Goal: Communication & Community: Answer question/provide support

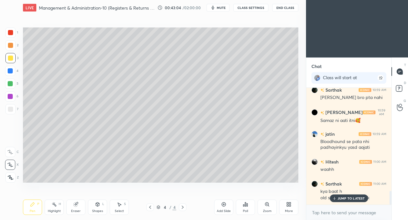
scroll to position [876, 0]
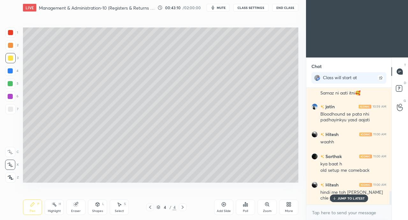
click at [351, 197] on p "JUMP TO LATEST" at bounding box center [351, 198] width 27 height 4
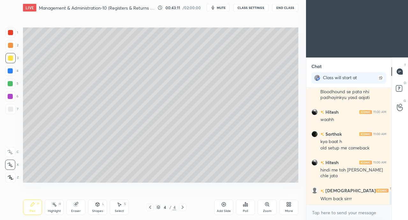
scroll to position [1008, 0]
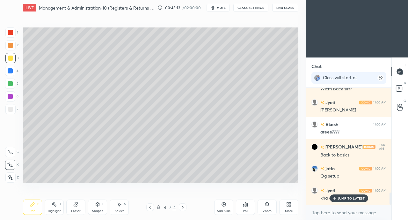
click at [286, 210] on div "More" at bounding box center [289, 210] width 8 height 3
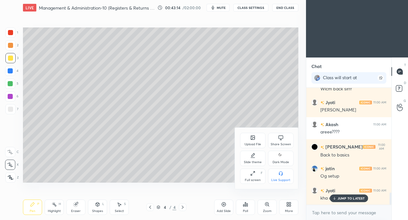
click at [238, 145] on div "Upload File Share Screen Slide theme Dark Mode Full screen F Live Support" at bounding box center [267, 158] width 64 height 61
click at [252, 138] on icon at bounding box center [253, 138] width 4 height 4
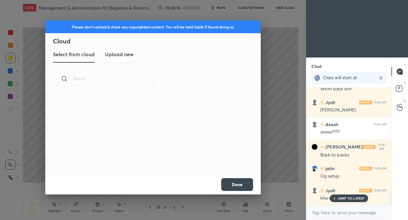
click at [128, 59] on new "Upload new" at bounding box center [119, 55] width 29 height 16
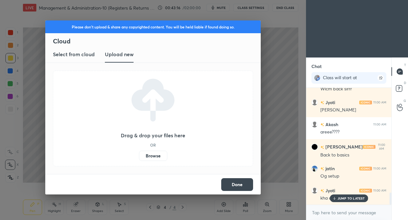
scroll to position [1030, 0]
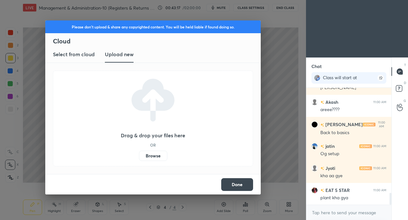
click at [149, 159] on label "Browse" at bounding box center [153, 156] width 28 height 10
click at [139, 159] on input "Browse" at bounding box center [139, 156] width 0 height 10
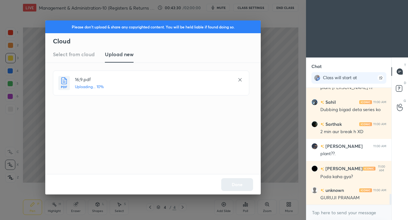
scroll to position [1184, 0]
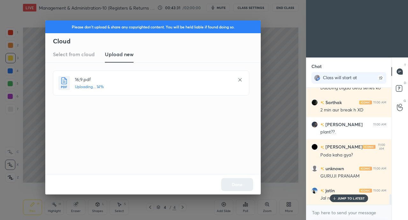
click at [233, 184] on div "Done" at bounding box center [153, 184] width 216 height 20
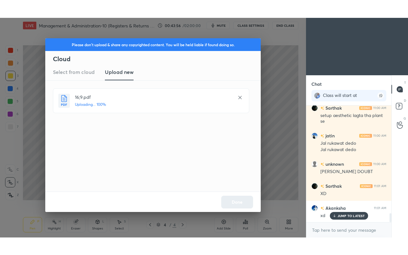
scroll to position [1444, 0]
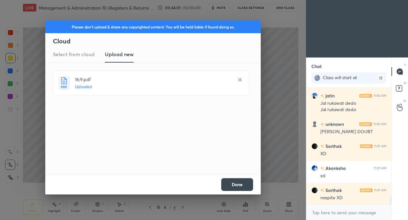
click at [237, 185] on button "Done" at bounding box center [237, 184] width 32 height 13
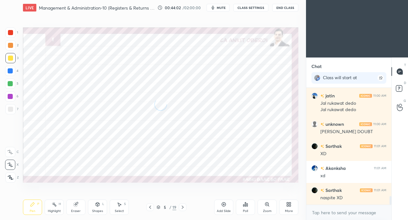
click at [286, 207] on div "More" at bounding box center [289, 206] width 19 height 15
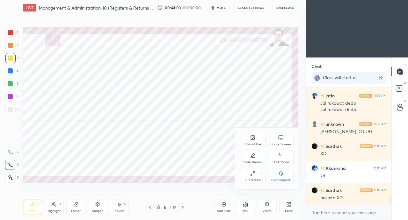
click at [250, 176] on div "Full screen F" at bounding box center [253, 176] width 26 height 15
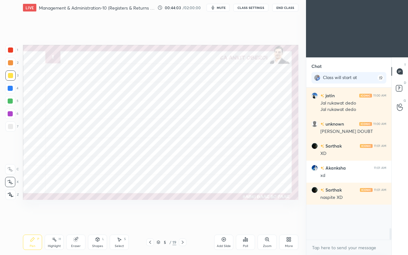
scroll to position [1409, 0]
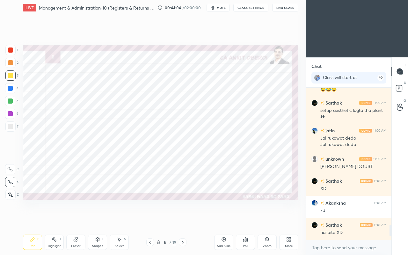
click at [11, 50] on div at bounding box center [10, 50] width 5 height 5
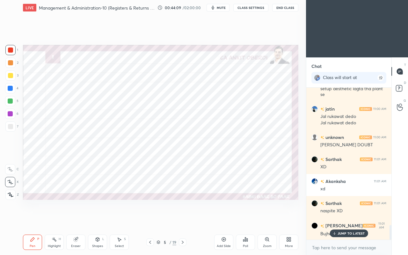
click at [339, 220] on div "JUMP TO LATEST" at bounding box center [349, 234] width 38 height 8
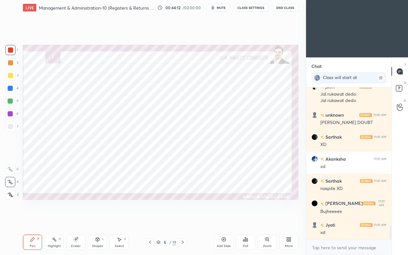
click at [77, 220] on div "Eraser" at bounding box center [75, 242] width 19 height 15
click at [34, 220] on icon at bounding box center [32, 239] width 5 height 5
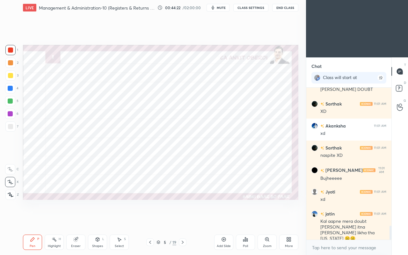
scroll to position [1509, 0]
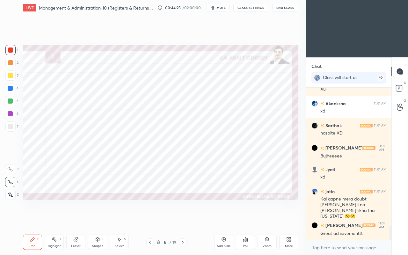
click at [10, 87] on div at bounding box center [10, 88] width 5 height 5
click at [96, 220] on icon at bounding box center [97, 239] width 5 height 5
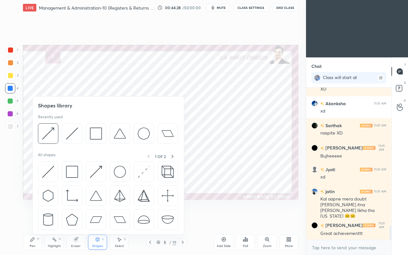
click at [49, 168] on img at bounding box center [48, 172] width 12 height 12
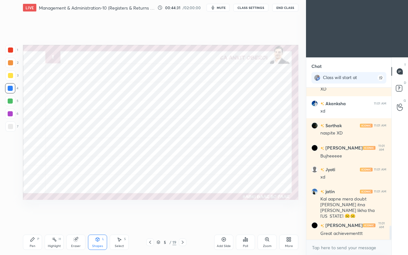
click at [35, 220] on div "Pen P" at bounding box center [32, 242] width 19 height 15
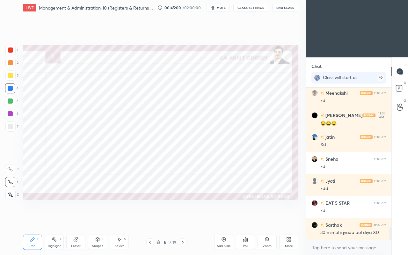
scroll to position [1712, 0]
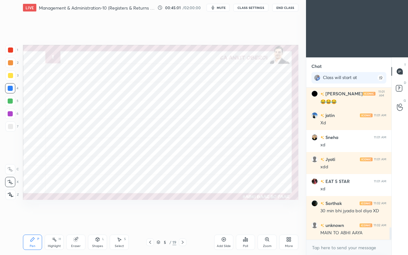
click at [11, 52] on div at bounding box center [10, 50] width 5 height 5
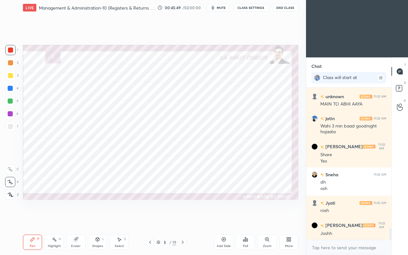
scroll to position [1863, 0]
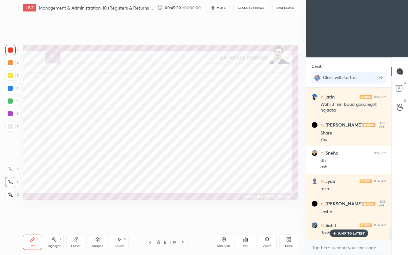
click at [340, 220] on p "JUMP TO LATEST" at bounding box center [351, 234] width 27 height 4
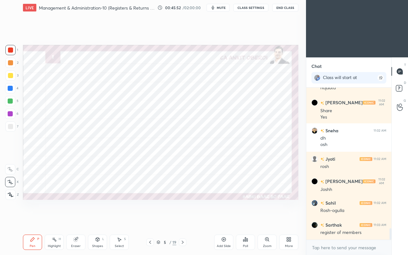
click at [10, 89] on div at bounding box center [10, 88] width 5 height 5
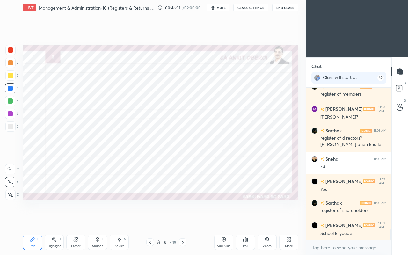
scroll to position [2046, 0]
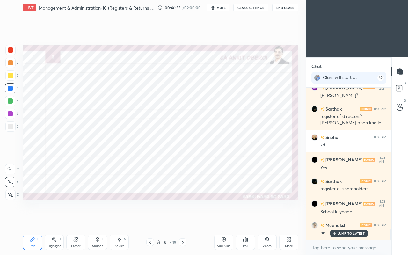
click at [7, 52] on div at bounding box center [10, 50] width 10 height 10
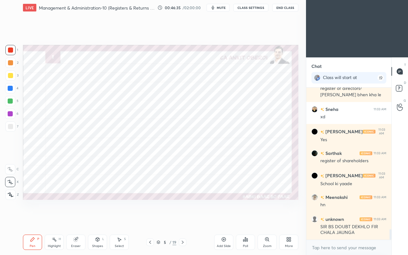
click at [399, 90] on icon at bounding box center [399, 90] width 1 height 1
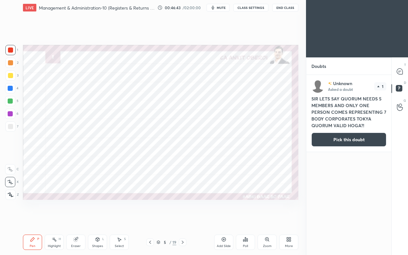
click at [401, 71] on icon at bounding box center [400, 72] width 6 height 6
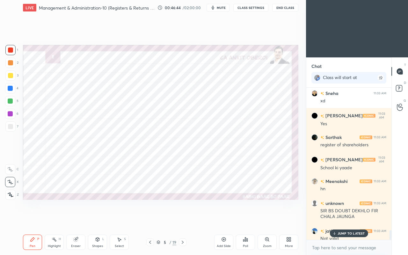
scroll to position [2234, 0]
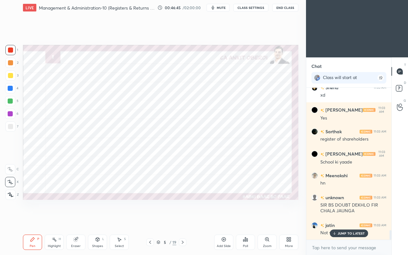
click at [349, 220] on p "JUMP TO LATEST" at bounding box center [351, 234] width 27 height 4
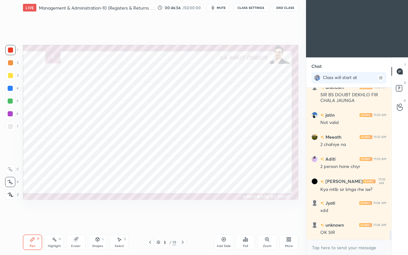
scroll to position [2366, 0]
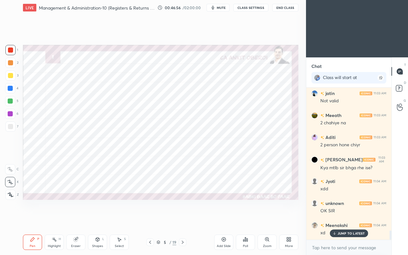
click at [10, 101] on div at bounding box center [10, 101] width 5 height 5
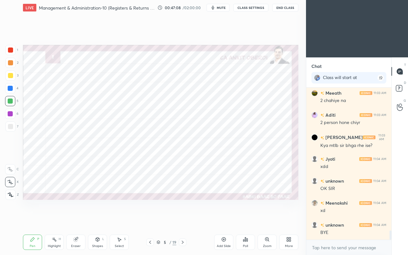
click at [10, 87] on div at bounding box center [10, 88] width 5 height 5
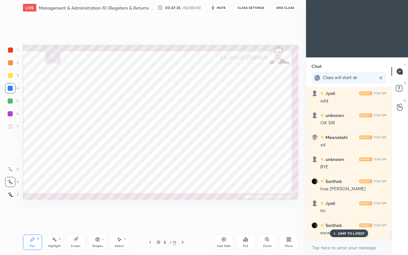
scroll to position [2476, 0]
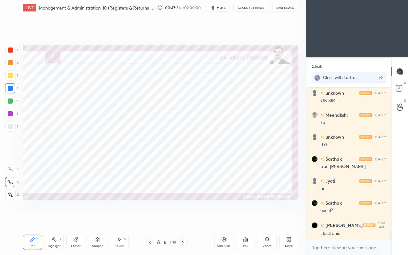
click at [184, 220] on icon at bounding box center [182, 242] width 5 height 5
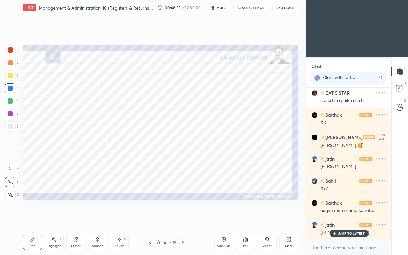
scroll to position [2912, 0]
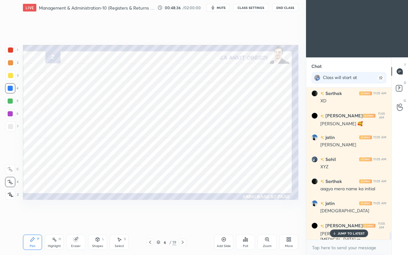
click at [334, 220] on icon at bounding box center [335, 234] width 4 height 4
click at [12, 52] on div at bounding box center [10, 50] width 5 height 5
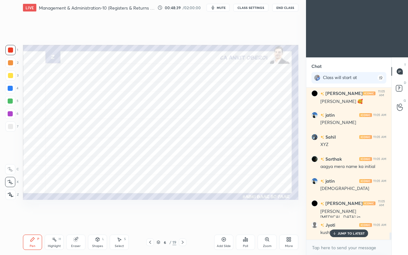
scroll to position [2956, 0]
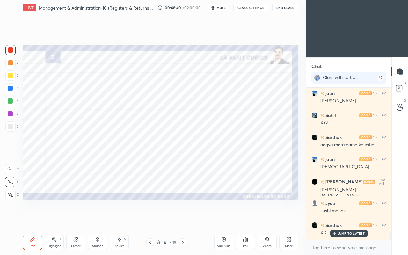
click at [335, 220] on div "JUMP TO LATEST" at bounding box center [349, 234] width 38 height 8
click at [149, 220] on icon at bounding box center [150, 242] width 5 height 5
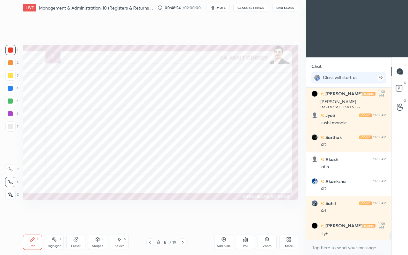
scroll to position [3067, 0]
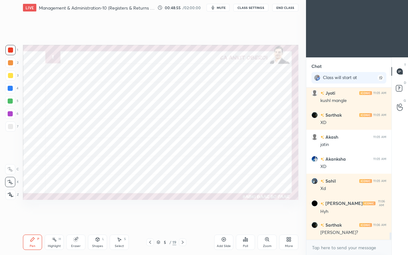
click at [184, 220] on icon at bounding box center [182, 242] width 5 height 5
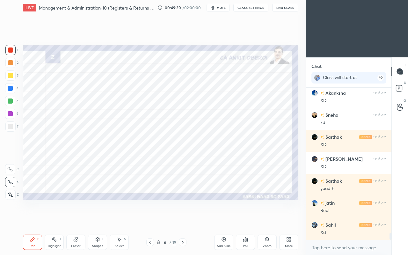
scroll to position [3397, 0]
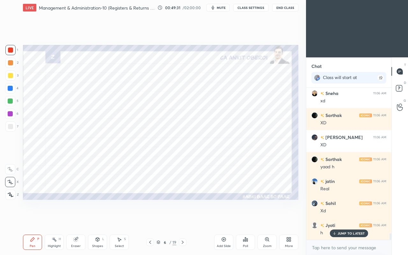
click at [332, 220] on div "JUMP TO LATEST" at bounding box center [349, 234] width 38 height 8
click at [148, 220] on icon at bounding box center [150, 242] width 5 height 5
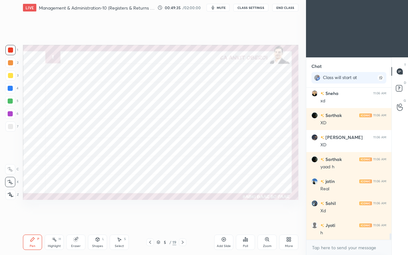
click at [77, 220] on icon at bounding box center [77, 238] width 4 height 3
click at [13, 182] on div at bounding box center [10, 182] width 10 height 10
click at [31, 220] on div "Pen P" at bounding box center [32, 242] width 19 height 15
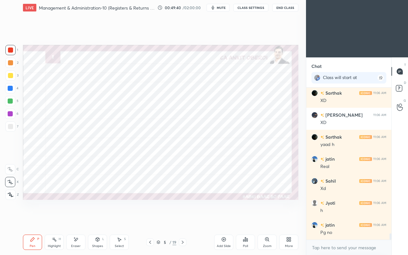
click at [10, 88] on div at bounding box center [10, 88] width 5 height 5
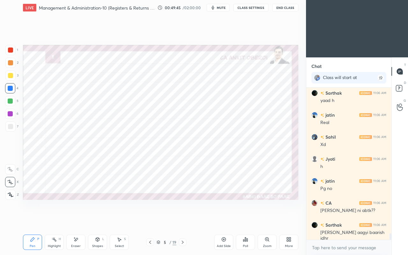
scroll to position [3485, 0]
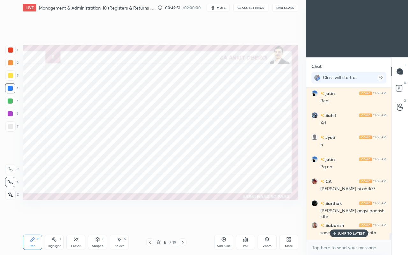
click at [336, 220] on icon at bounding box center [335, 234] width 4 height 4
click at [10, 49] on div at bounding box center [10, 50] width 5 height 5
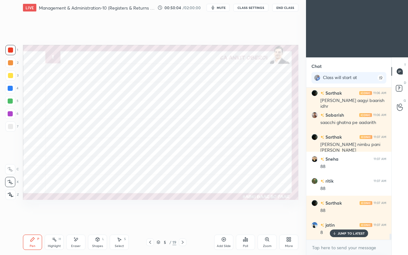
scroll to position [3617, 0]
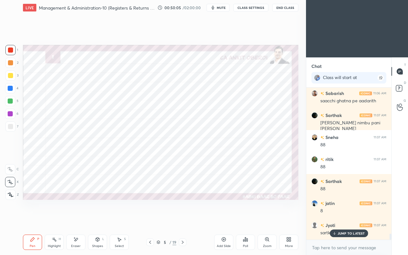
click at [340, 220] on div "JUMP TO LATEST" at bounding box center [349, 234] width 38 height 8
click at [79, 220] on div "Eraser" at bounding box center [75, 242] width 19 height 15
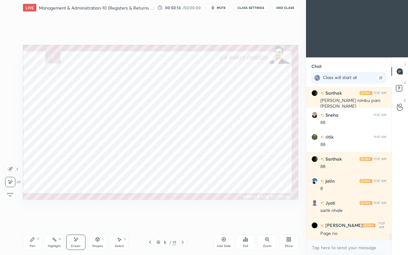
click at [77, 220] on icon at bounding box center [75, 239] width 5 height 5
click at [32, 220] on icon at bounding box center [33, 240] width 4 height 4
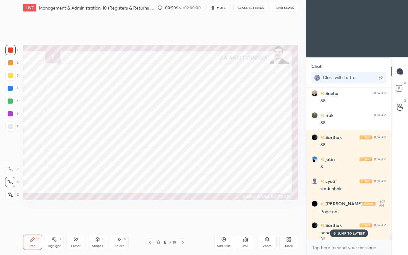
scroll to position [3667, 0]
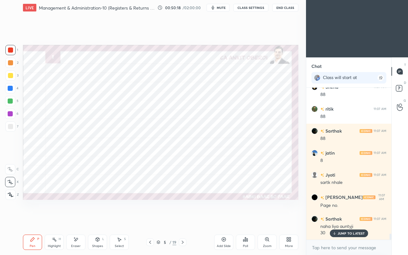
click at [340, 220] on p "JUMP TO LATEST" at bounding box center [351, 234] width 27 height 4
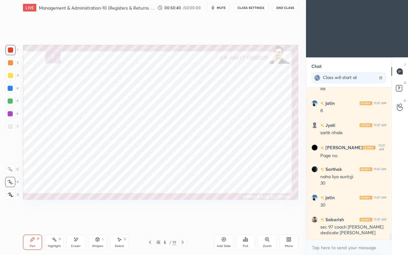
scroll to position [3740, 0]
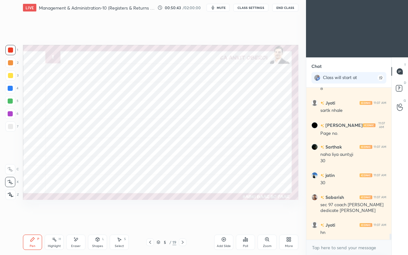
click at [11, 90] on div at bounding box center [10, 88] width 5 height 5
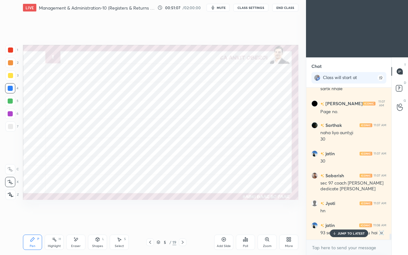
click at [337, 220] on div "JUMP TO LATEST" at bounding box center [349, 234] width 38 height 8
click at [184, 220] on icon at bounding box center [182, 242] width 5 height 5
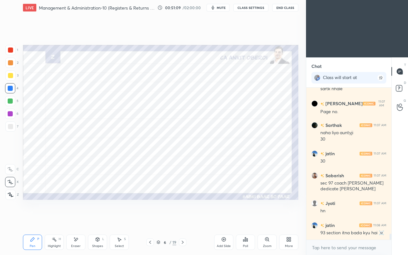
click at [183, 220] on icon at bounding box center [182, 242] width 5 height 5
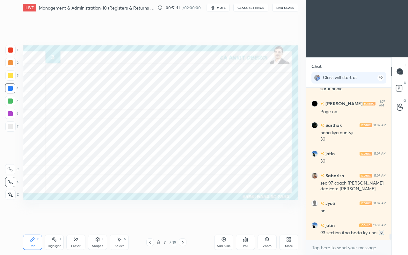
click at [12, 52] on div at bounding box center [10, 50] width 5 height 5
click at [10, 84] on div at bounding box center [10, 88] width 10 height 10
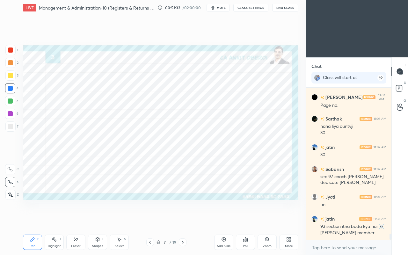
click at [10, 101] on div at bounding box center [10, 101] width 5 height 5
click at [97, 220] on div "Shapes L" at bounding box center [97, 242] width 19 height 15
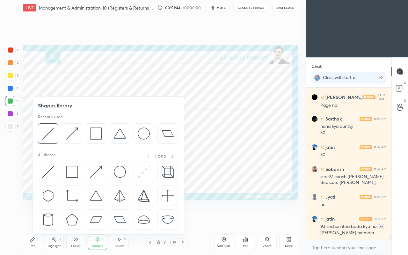
click at [69, 168] on img at bounding box center [72, 172] width 12 height 12
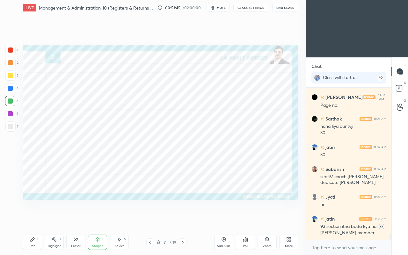
scroll to position [3790, 0]
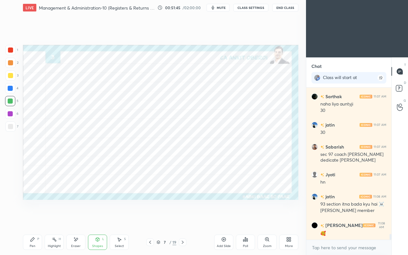
click at [11, 49] on div at bounding box center [10, 50] width 5 height 5
click at [31, 220] on div "Pen P" at bounding box center [32, 242] width 19 height 15
click at [79, 220] on div "Eraser" at bounding box center [75, 242] width 19 height 15
click at [94, 220] on div "Shapes L" at bounding box center [97, 242] width 19 height 15
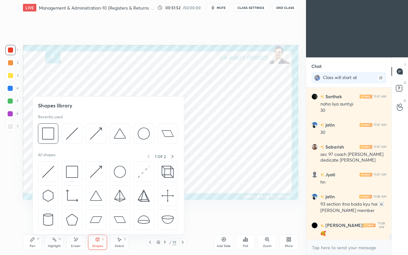
click at [43, 169] on img at bounding box center [48, 172] width 12 height 12
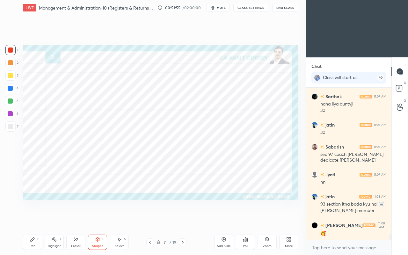
click at [29, 220] on div "Pen P" at bounding box center [32, 242] width 19 height 15
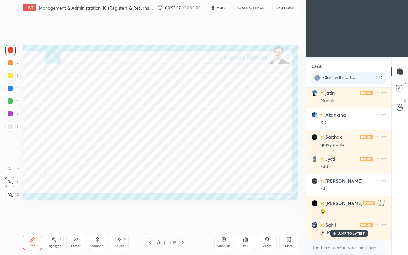
scroll to position [4391, 0]
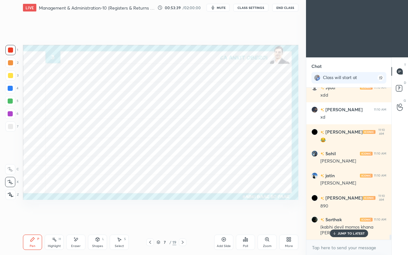
click at [340, 220] on p "JUMP TO LATEST" at bounding box center [351, 234] width 27 height 4
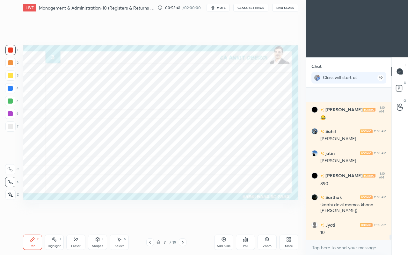
scroll to position [4507, 0]
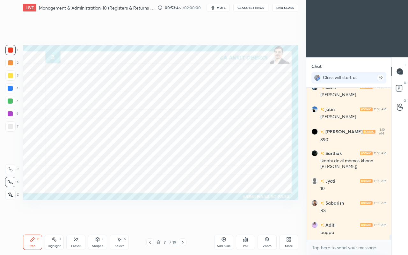
click at [12, 79] on div at bounding box center [10, 76] width 10 height 10
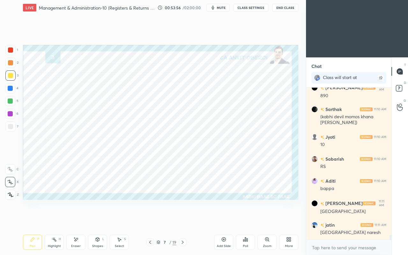
scroll to position [4573, 0]
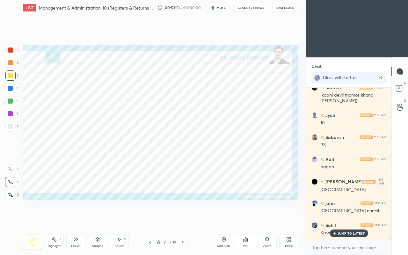
click at [10, 52] on div at bounding box center [10, 50] width 5 height 5
click at [336, 220] on icon at bounding box center [335, 234] width 4 height 4
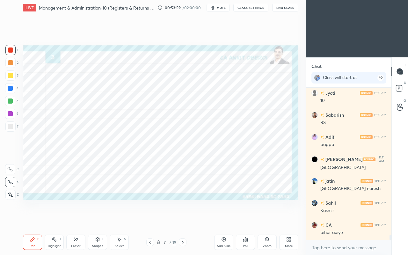
scroll to position [4617, 0]
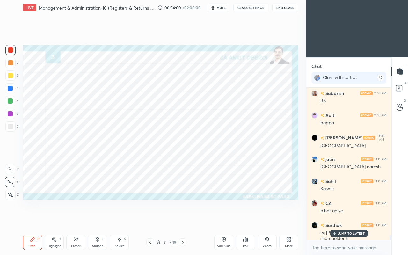
click at [11, 79] on div at bounding box center [10, 76] width 10 height 10
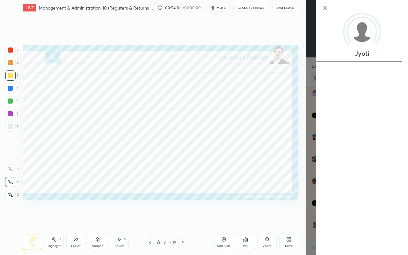
click at [275, 220] on div "Add Slide Poll Zoom More" at bounding box center [256, 243] width 84 height 36
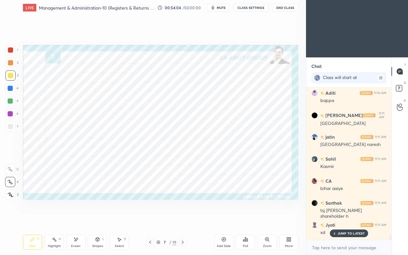
scroll to position [4661, 0]
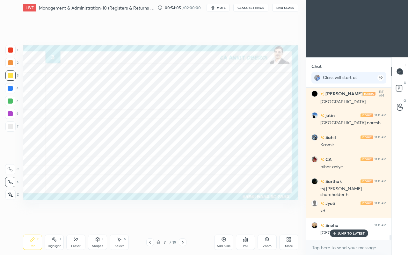
click at [332, 220] on div "JUMP TO LATEST" at bounding box center [349, 234] width 38 height 8
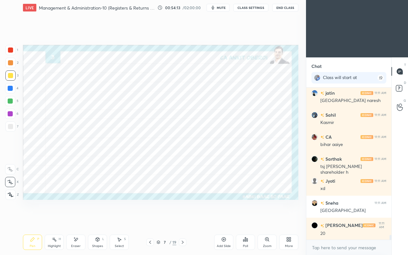
click at [90, 220] on div "Pen P Highlight H Eraser Shapes L Select S 7 / 19 Add Slide Poll Zoom More" at bounding box center [161, 243] width 276 height 26
click at [81, 220] on div "Eraser" at bounding box center [75, 242] width 19 height 15
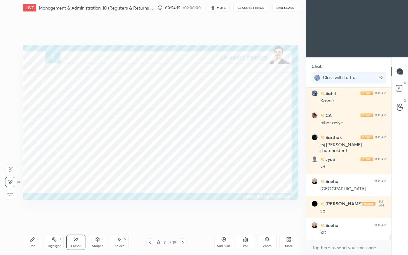
click at [29, 220] on div "Pen P" at bounding box center [32, 242] width 19 height 15
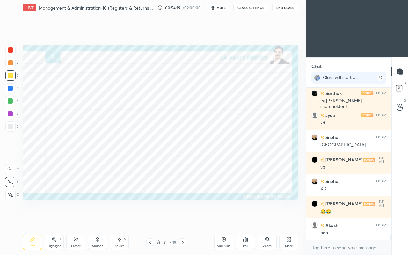
scroll to position [4771, 0]
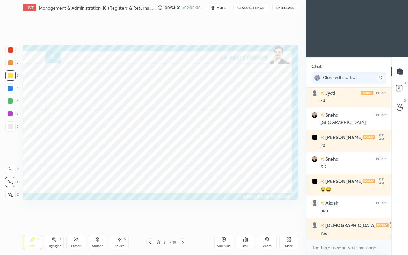
click at [76, 220] on icon at bounding box center [75, 239] width 5 height 5
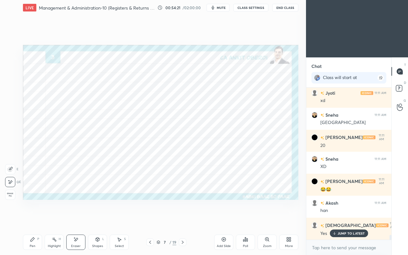
scroll to position [4793, 0]
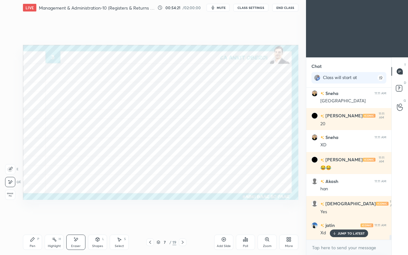
click at [34, 220] on div "Pen P" at bounding box center [32, 242] width 19 height 15
click at [338, 220] on div "JUMP TO LATEST" at bounding box center [349, 234] width 38 height 8
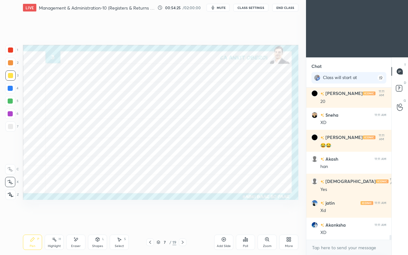
scroll to position [4837, 0]
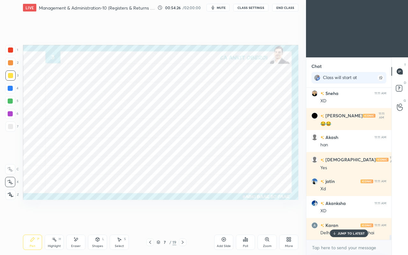
click at [343, 220] on p "JUMP TO LATEST" at bounding box center [351, 234] width 27 height 4
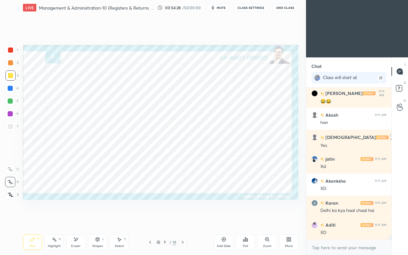
click at [10, 54] on div at bounding box center [10, 50] width 10 height 10
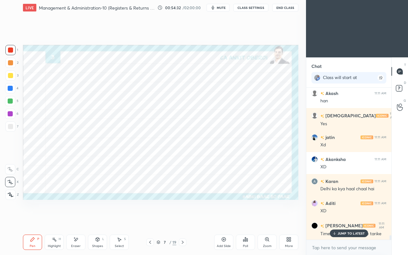
click at [76, 220] on icon at bounding box center [77, 239] width 4 height 3
click at [36, 220] on div "Pen P" at bounding box center [32, 242] width 19 height 15
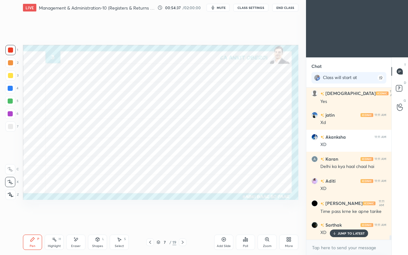
scroll to position [4925, 0]
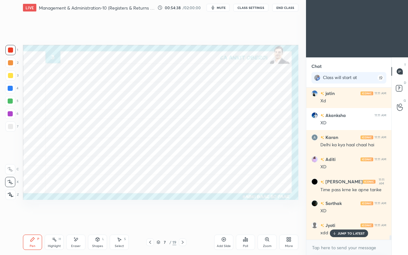
click at [73, 220] on icon at bounding box center [75, 239] width 5 height 5
click at [31, 220] on div "Pen P" at bounding box center [32, 242] width 19 height 15
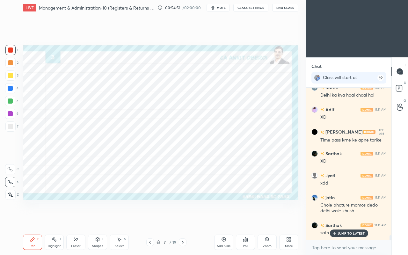
click at [74, 220] on icon at bounding box center [75, 239] width 5 height 5
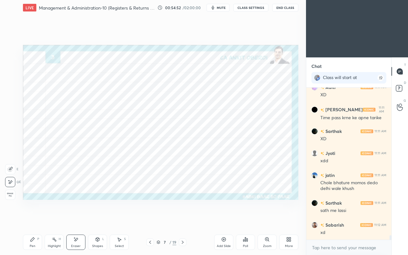
click at [29, 220] on div "Pen P" at bounding box center [32, 242] width 19 height 15
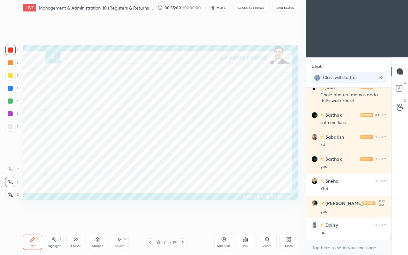
scroll to position [5107, 0]
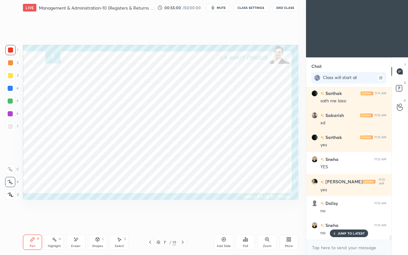
click at [9, 88] on div at bounding box center [10, 88] width 5 height 5
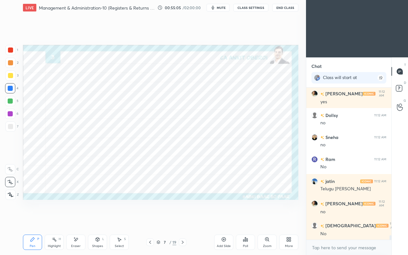
scroll to position [5217, 0]
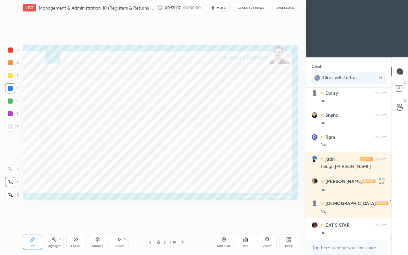
click at [12, 52] on div at bounding box center [10, 50] width 5 height 5
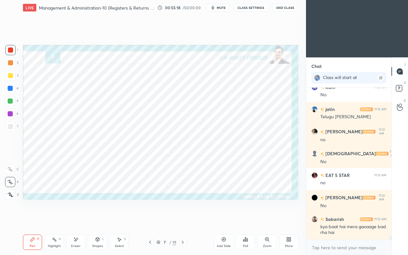
scroll to position [5289, 0]
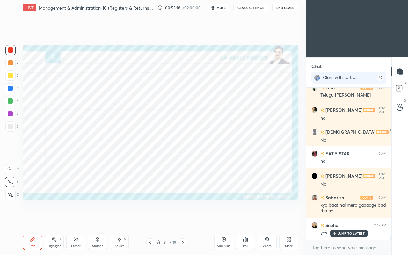
click at [10, 90] on div at bounding box center [10, 88] width 5 height 5
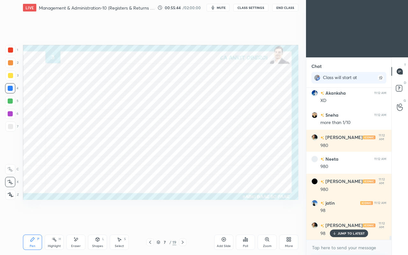
scroll to position [5729, 0]
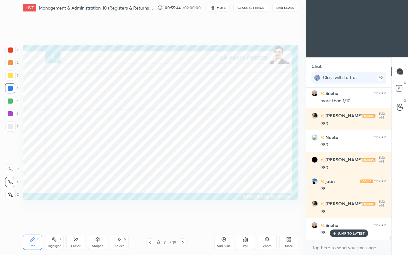
click at [73, 220] on div "Eraser" at bounding box center [75, 242] width 19 height 15
click at [30, 220] on div "Pen P" at bounding box center [32, 242] width 19 height 15
click at [11, 51] on div at bounding box center [10, 50] width 5 height 5
click at [9, 100] on div at bounding box center [10, 101] width 5 height 5
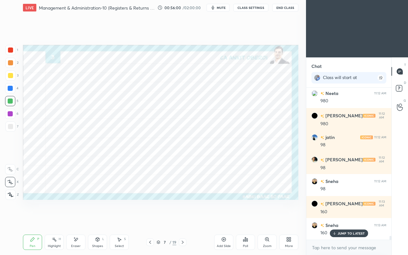
scroll to position [5795, 0]
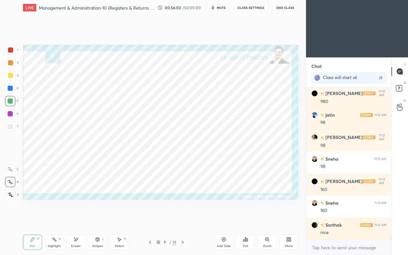
click at [10, 89] on div at bounding box center [10, 88] width 5 height 5
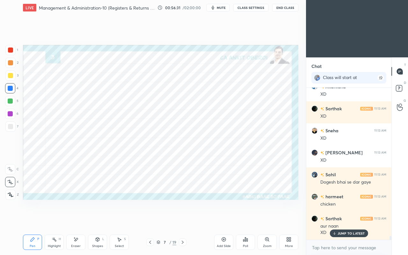
scroll to position [6006, 0]
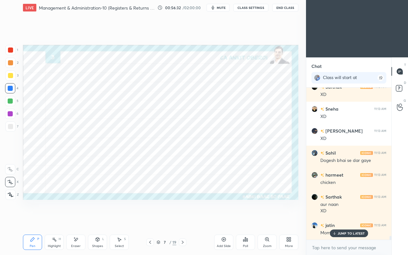
click at [350, 220] on p "JUMP TO LATEST" at bounding box center [351, 234] width 27 height 4
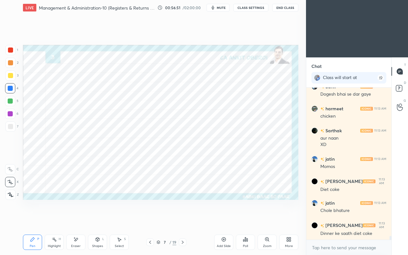
scroll to position [6094, 0]
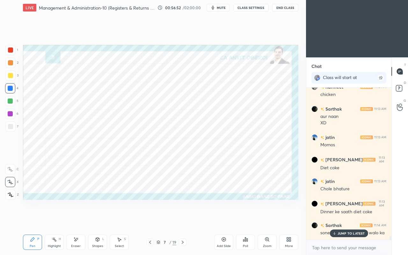
click at [342, 220] on div "JUMP TO LATEST" at bounding box center [349, 234] width 38 height 8
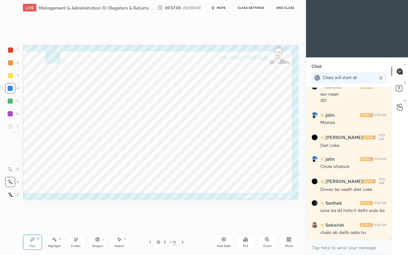
click at [10, 52] on div at bounding box center [10, 50] width 5 height 5
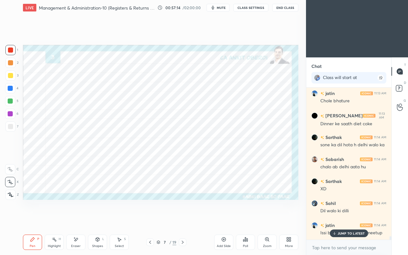
scroll to position [6210, 0]
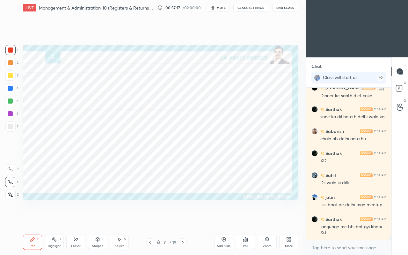
click at [11, 89] on div at bounding box center [10, 88] width 5 height 5
click at [97, 220] on icon at bounding box center [98, 240] width 4 height 4
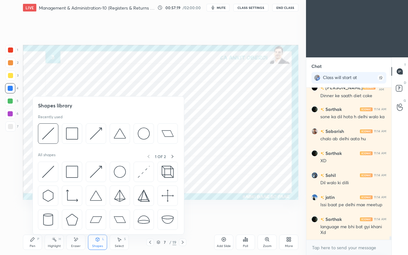
click at [46, 167] on img at bounding box center [48, 172] width 12 height 12
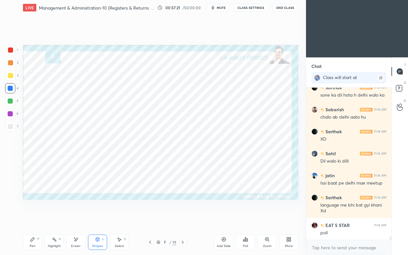
click at [32, 220] on icon at bounding box center [33, 240] width 4 height 4
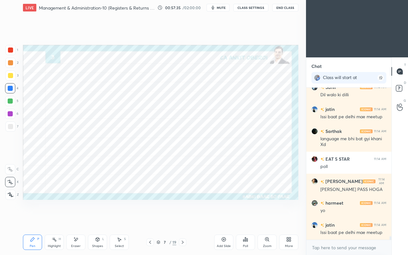
scroll to position [6320, 0]
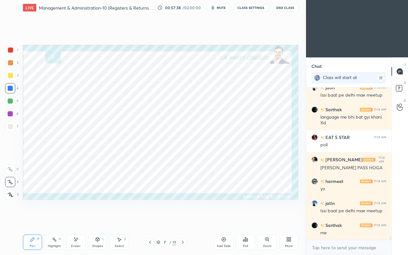
click at [11, 53] on div at bounding box center [10, 50] width 10 height 10
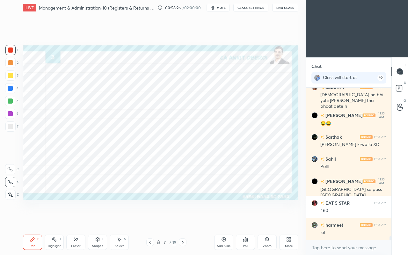
scroll to position [6546, 0]
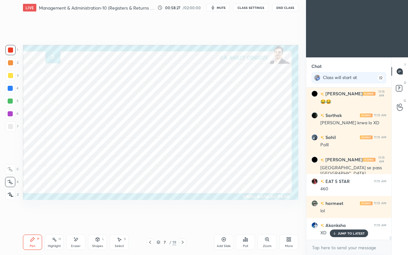
click at [343, 220] on p "JUMP TO LATEST" at bounding box center [351, 234] width 27 height 4
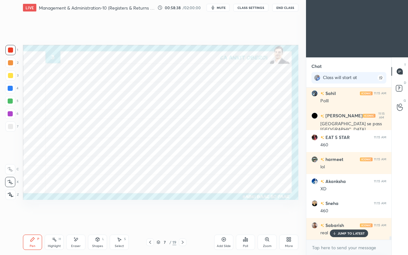
scroll to position [6618, 0]
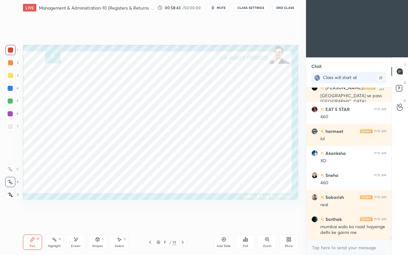
click at [79, 220] on div "Eraser" at bounding box center [75, 242] width 19 height 15
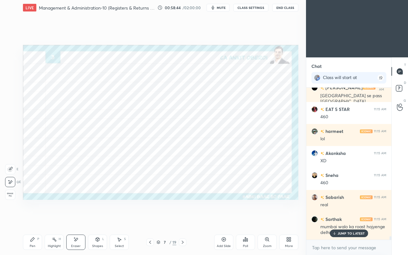
scroll to position [6640, 0]
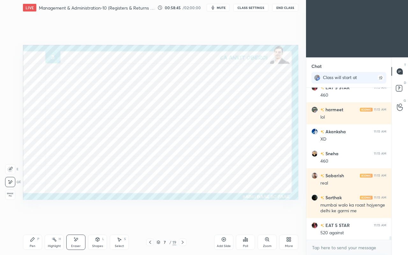
click at [32, 220] on icon at bounding box center [33, 240] width 4 height 4
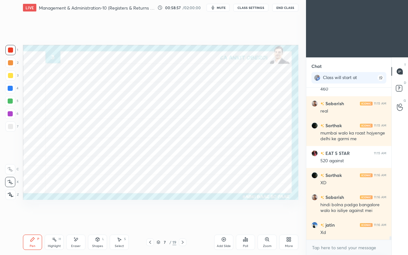
scroll to position [6734, 0]
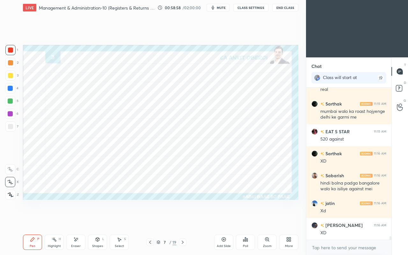
click at [79, 220] on div "Eraser" at bounding box center [75, 242] width 19 height 15
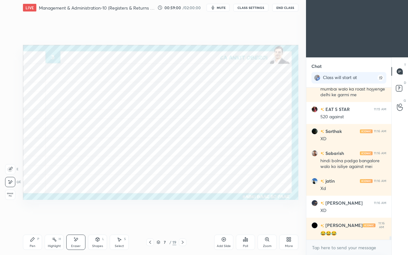
click at [36, 220] on div "Pen P" at bounding box center [32, 242] width 19 height 15
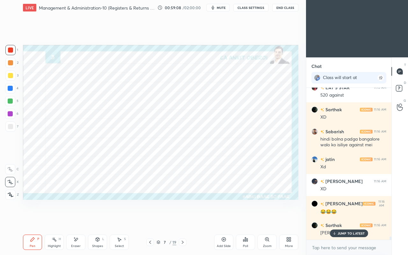
scroll to position [6800, 0]
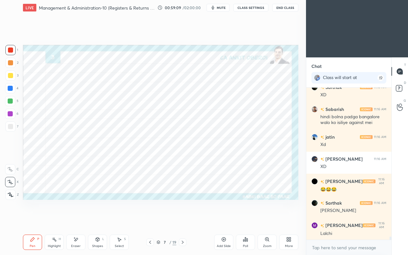
click at [74, 220] on icon at bounding box center [75, 239] width 5 height 5
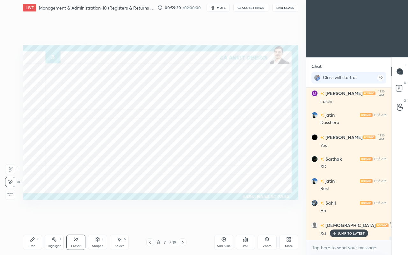
scroll to position [6954, 0]
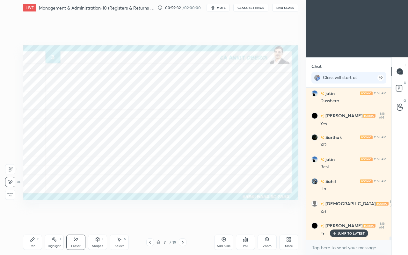
click at [34, 220] on div "Pen" at bounding box center [33, 246] width 6 height 3
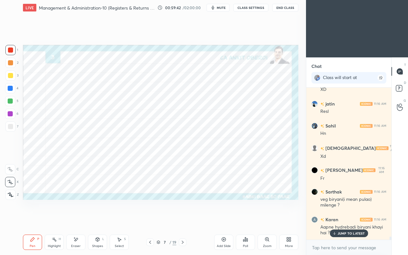
scroll to position [7053, 0]
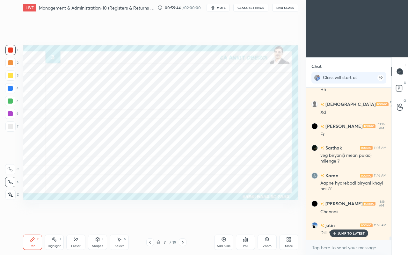
click at [11, 100] on div at bounding box center [10, 101] width 5 height 5
click at [11, 89] on div at bounding box center [10, 88] width 5 height 5
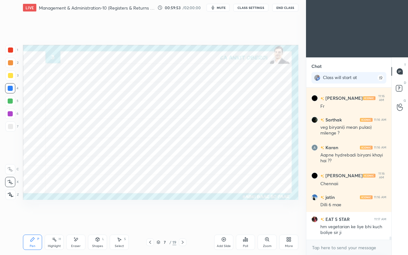
click at [280, 220] on div "Add Slide Poll Zoom More" at bounding box center [256, 243] width 84 height 36
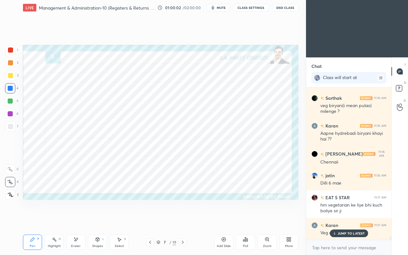
click at [334, 220] on icon at bounding box center [335, 234] width 4 height 4
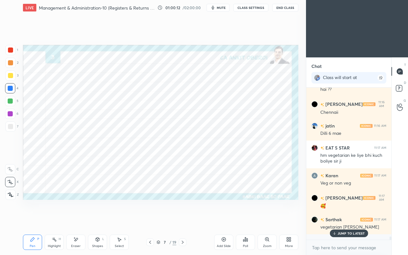
click at [337, 220] on div "JUMP TO LATEST" at bounding box center [349, 234] width 38 height 8
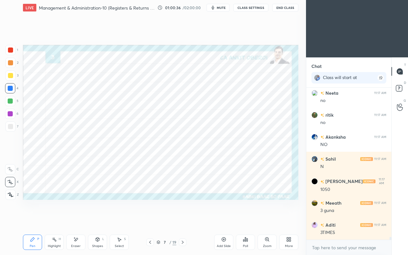
scroll to position [7637, 0]
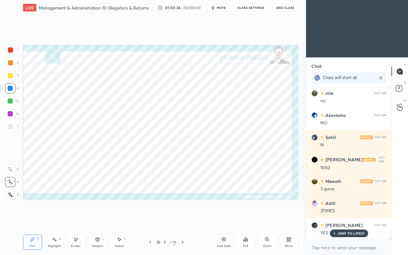
click at [73, 220] on div "Eraser" at bounding box center [76, 246] width 10 height 3
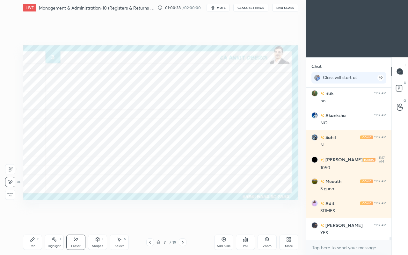
scroll to position [7666, 0]
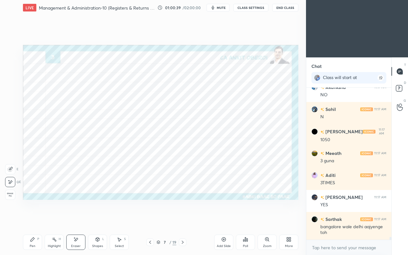
click at [30, 220] on icon at bounding box center [32, 239] width 5 height 5
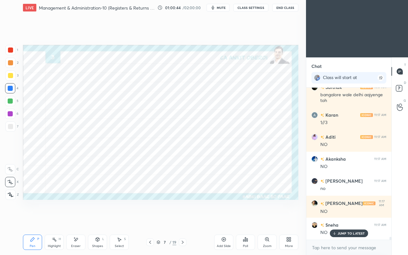
scroll to position [7819, 0]
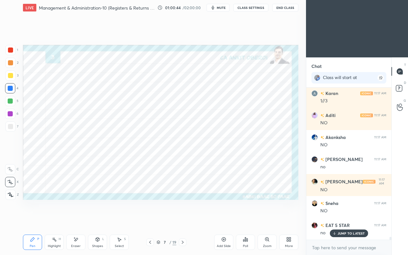
click at [11, 55] on div at bounding box center [10, 50] width 10 height 10
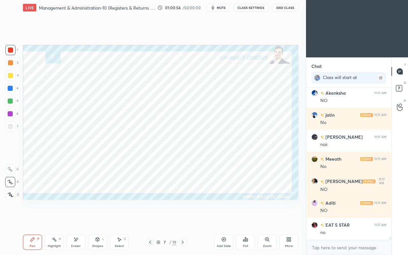
scroll to position [8040, 0]
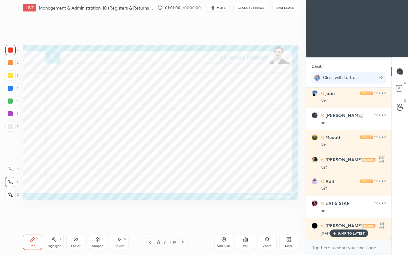
click at [344, 220] on p "JUMP TO LATEST" at bounding box center [351, 234] width 27 height 4
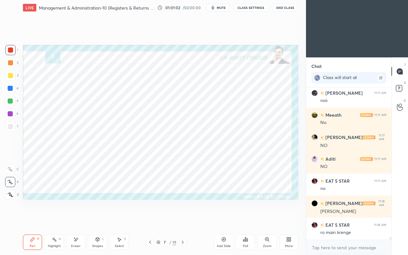
click at [150, 220] on icon at bounding box center [150, 242] width 5 height 5
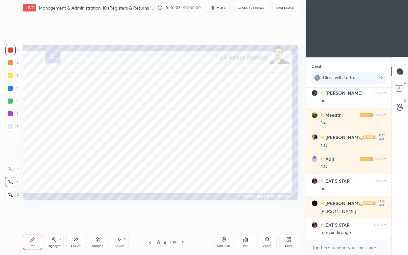
click at [149, 220] on icon at bounding box center [150, 242] width 5 height 5
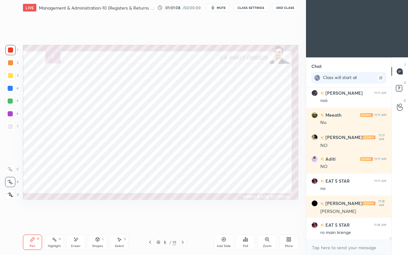
click at [182, 220] on icon at bounding box center [182, 242] width 5 height 5
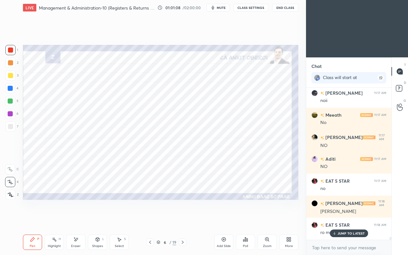
scroll to position [8084, 0]
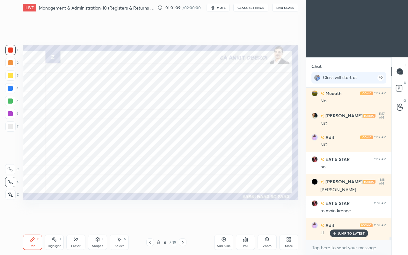
click at [182, 220] on icon at bounding box center [182, 242] width 5 height 5
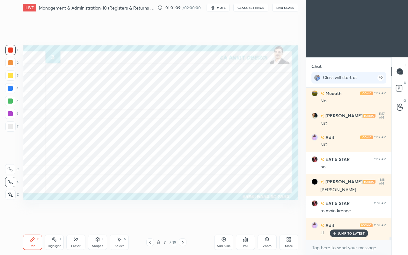
click at [183, 220] on icon at bounding box center [183, 242] width 2 height 3
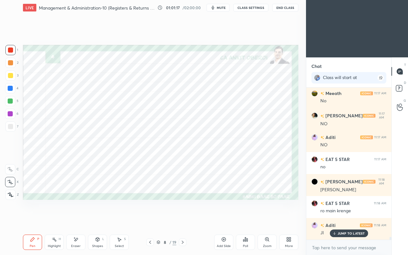
click at [79, 220] on div "Pen P Highlight H Eraser Shapes L Select S 8 / 19 Add Slide Poll Zoom More" at bounding box center [161, 243] width 276 height 26
click at [75, 220] on div "Eraser" at bounding box center [75, 242] width 19 height 15
click at [39, 220] on div "Pen P" at bounding box center [32, 242] width 19 height 15
click at [9, 87] on div at bounding box center [10, 88] width 5 height 5
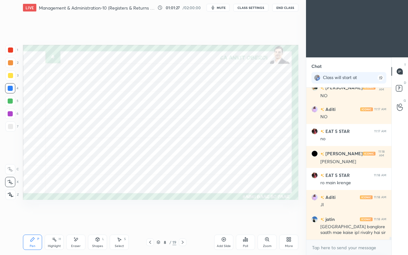
click at [79, 220] on div "Eraser" at bounding box center [75, 242] width 19 height 15
click at [31, 220] on icon at bounding box center [32, 239] width 5 height 5
click at [76, 220] on icon at bounding box center [75, 239] width 5 height 5
click at [33, 220] on div "Pen" at bounding box center [33, 246] width 6 height 3
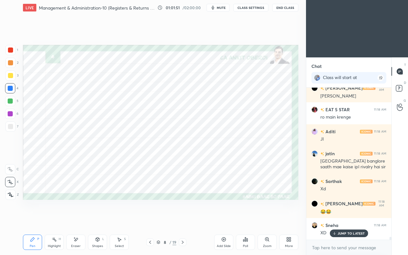
scroll to position [8221, 0]
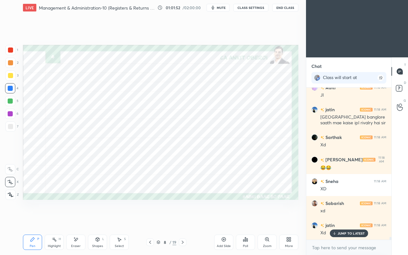
click at [338, 220] on div "JUMP TO LATEST" at bounding box center [349, 234] width 38 height 8
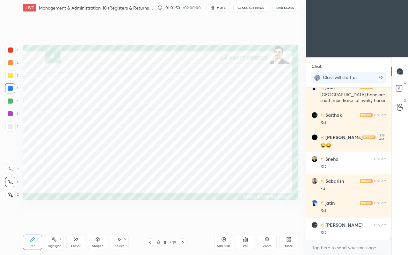
scroll to position [8266, 0]
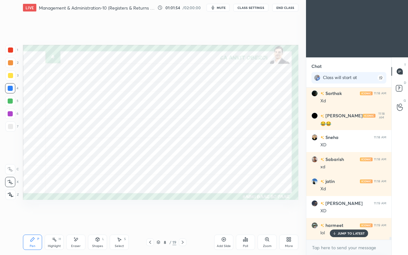
click at [338, 220] on div "JUMP TO LATEST" at bounding box center [349, 234] width 38 height 8
click at [12, 52] on div at bounding box center [10, 50] width 5 height 5
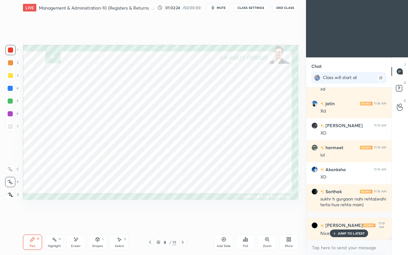
scroll to position [8365, 0]
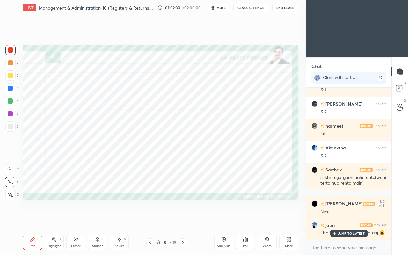
click at [344, 220] on p "JUMP TO LATEST" at bounding box center [351, 234] width 27 height 4
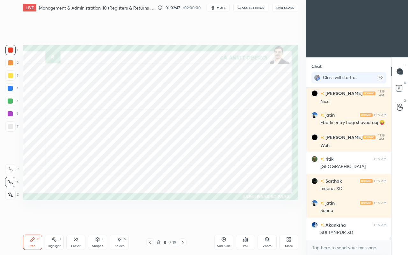
scroll to position [8497, 0]
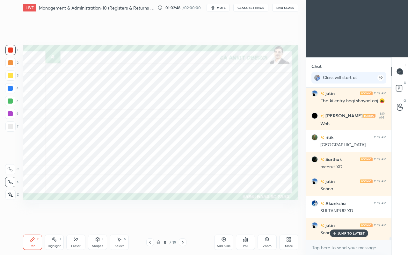
click at [340, 220] on p "JUMP TO LATEST" at bounding box center [351, 234] width 27 height 4
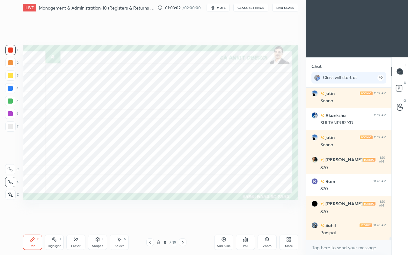
scroll to position [8608, 0]
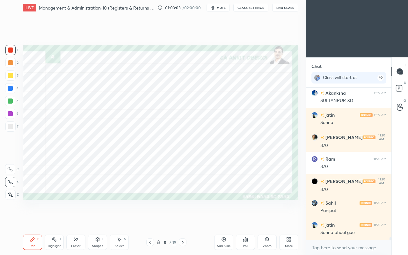
click at [8, 91] on div at bounding box center [10, 88] width 10 height 10
click at [10, 103] on div at bounding box center [10, 101] width 5 height 5
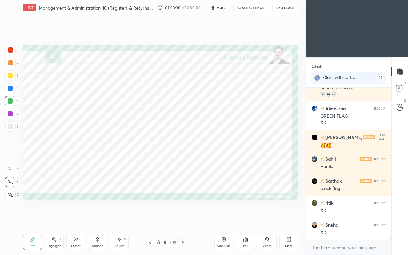
scroll to position [8774, 0]
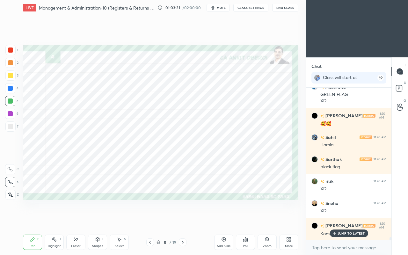
click at [94, 220] on div "Shapes L" at bounding box center [97, 242] width 19 height 15
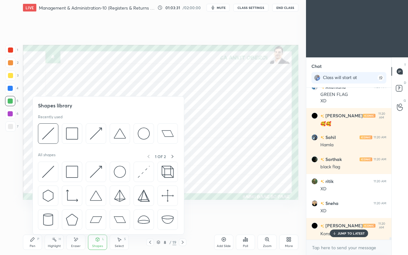
click at [80, 220] on div "Eraser" at bounding box center [75, 242] width 19 height 15
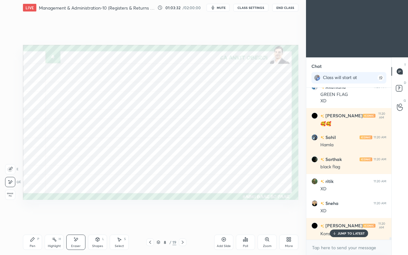
click at [37, 220] on div "Pen P" at bounding box center [32, 242] width 19 height 15
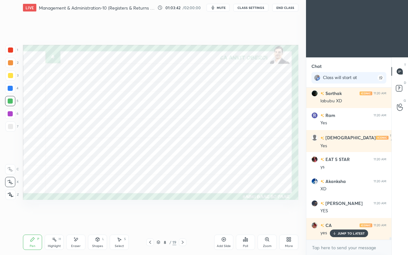
scroll to position [8973, 0]
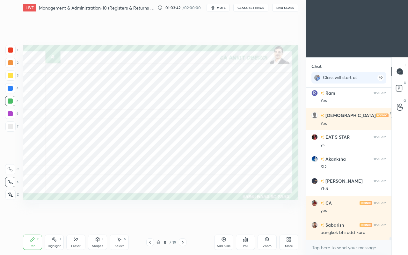
click at [11, 54] on div at bounding box center [10, 50] width 10 height 10
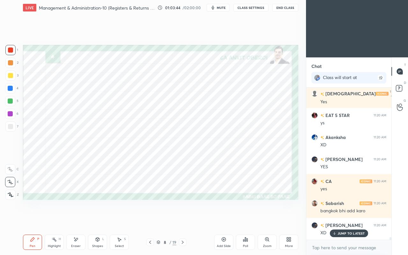
scroll to position [9038, 0]
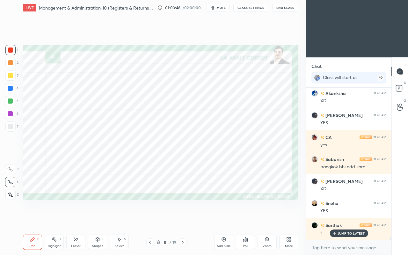
click at [77, 220] on icon at bounding box center [77, 239] width 4 height 3
click at [33, 220] on icon at bounding box center [33, 240] width 4 height 4
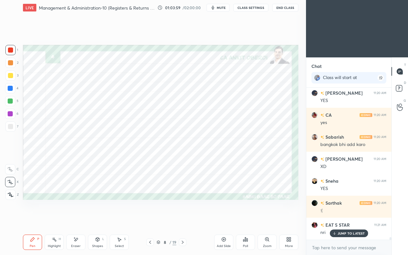
scroll to position [9082, 0]
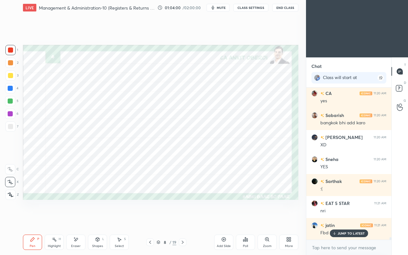
click at [337, 220] on div "JUMP TO LATEST" at bounding box center [349, 234] width 38 height 8
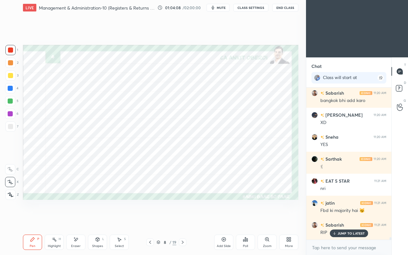
scroll to position [9127, 0]
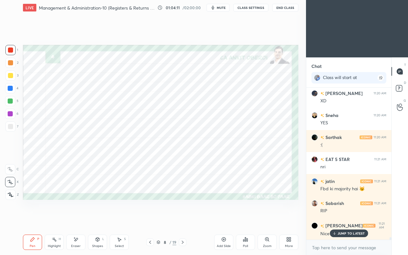
click at [11, 100] on div at bounding box center [10, 101] width 5 height 5
click at [9, 114] on div at bounding box center [10, 113] width 5 height 5
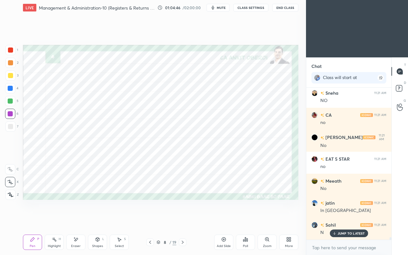
scroll to position [9523, 0]
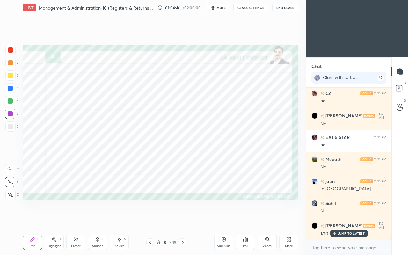
click at [150, 220] on icon at bounding box center [150, 242] width 5 height 5
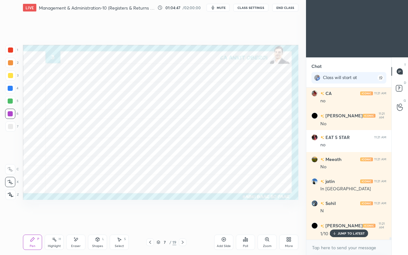
click at [150, 220] on icon at bounding box center [150, 242] width 5 height 5
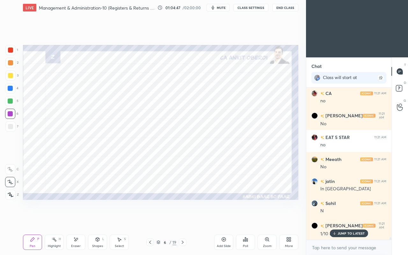
click at [150, 220] on icon at bounding box center [150, 242] width 5 height 5
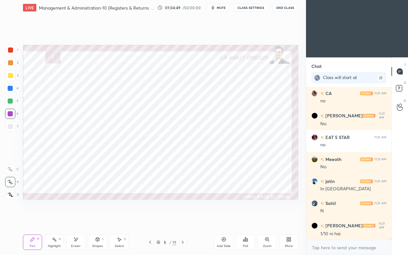
scroll to position [9545, 0]
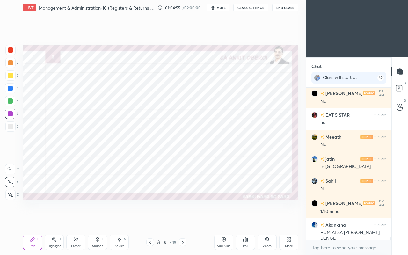
click at [185, 220] on icon at bounding box center [182, 242] width 5 height 5
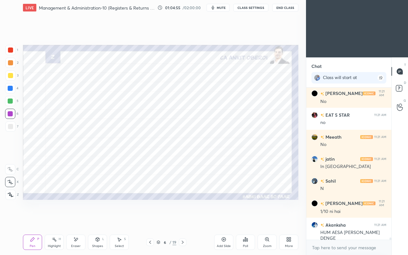
click at [184, 220] on icon at bounding box center [183, 242] width 2 height 3
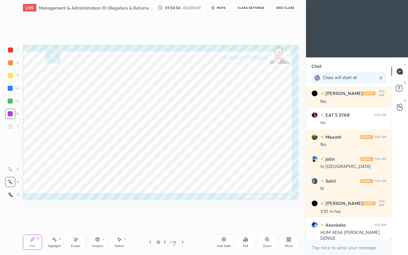
click at [184, 220] on icon at bounding box center [182, 242] width 5 height 5
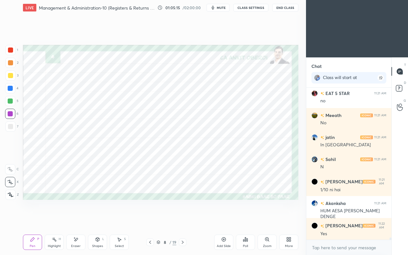
scroll to position [9589, 0]
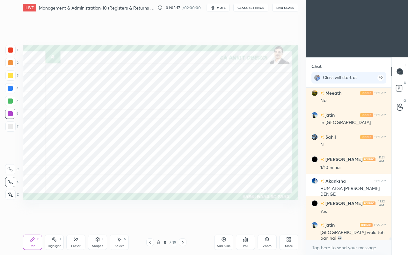
click at [76, 220] on icon at bounding box center [77, 239] width 4 height 3
click at [30, 220] on icon at bounding box center [32, 239] width 5 height 5
click at [10, 53] on div at bounding box center [10, 50] width 10 height 10
click at [151, 220] on icon at bounding box center [150, 242] width 5 height 5
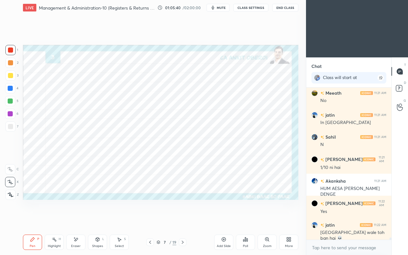
click at [152, 220] on icon at bounding box center [150, 242] width 5 height 5
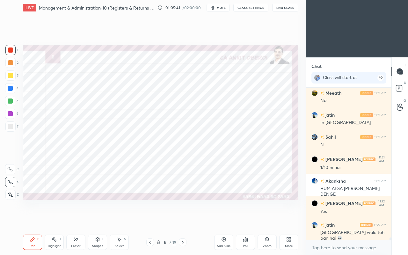
click at [152, 220] on icon at bounding box center [150, 242] width 5 height 5
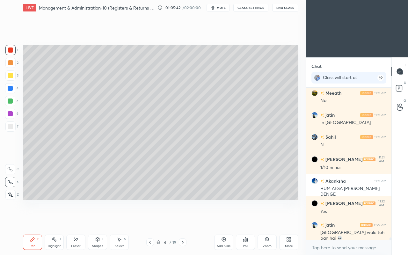
click at [184, 220] on icon at bounding box center [182, 242] width 5 height 5
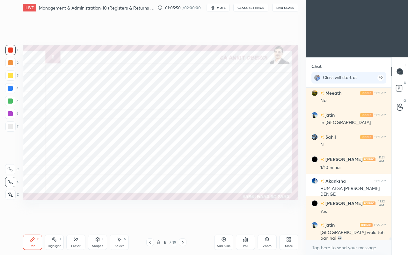
click at [184, 220] on icon at bounding box center [182, 242] width 5 height 5
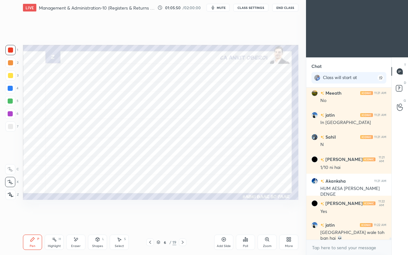
click at [184, 220] on icon at bounding box center [182, 242] width 5 height 5
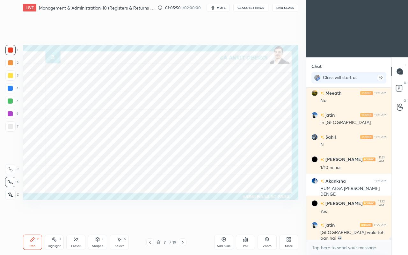
click at [185, 220] on icon at bounding box center [182, 242] width 5 height 5
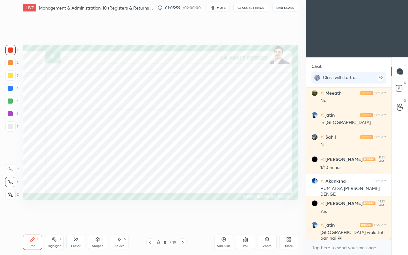
click at [151, 220] on icon at bounding box center [150, 242] width 2 height 3
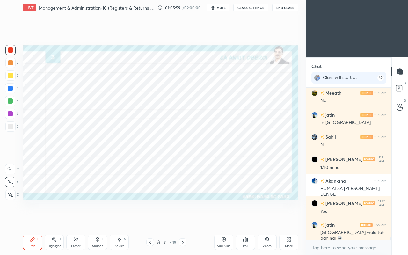
click at [151, 220] on icon at bounding box center [150, 242] width 5 height 5
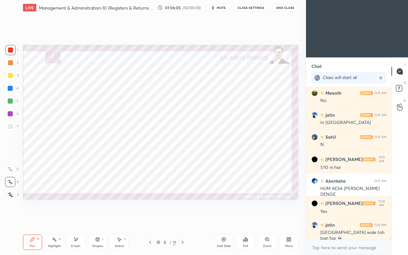
click at [184, 220] on icon at bounding box center [182, 242] width 5 height 5
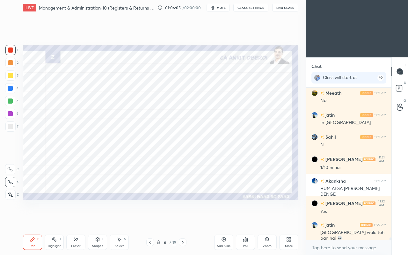
click at [183, 220] on icon at bounding box center [182, 242] width 5 height 5
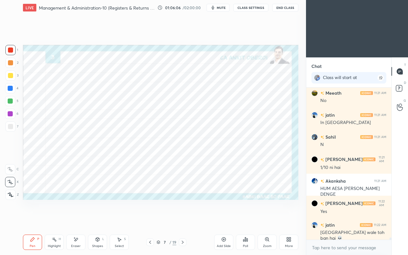
click at [183, 220] on icon at bounding box center [183, 242] width 2 height 3
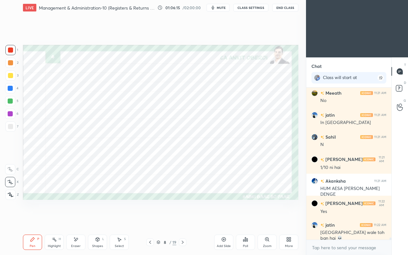
click at [73, 220] on icon at bounding box center [75, 239] width 5 height 5
click at [39, 220] on div "Pen P" at bounding box center [32, 242] width 19 height 15
click at [10, 111] on div at bounding box center [10, 114] width 10 height 10
click at [13, 99] on div at bounding box center [10, 101] width 10 height 10
click at [10, 88] on div at bounding box center [10, 88] width 5 height 5
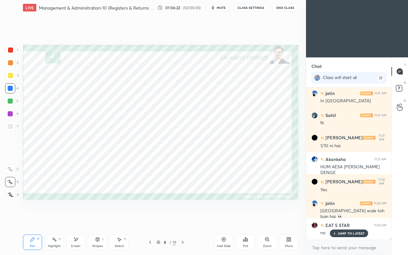
scroll to position [9655, 0]
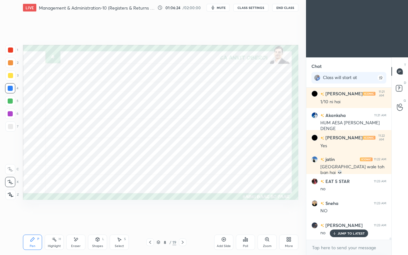
click at [96, 220] on icon at bounding box center [98, 240] width 4 height 4
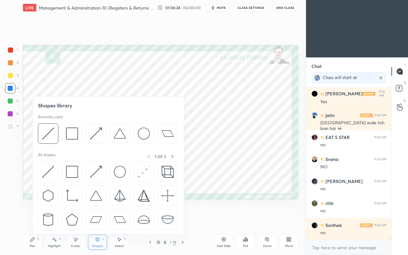
scroll to position [9721, 0]
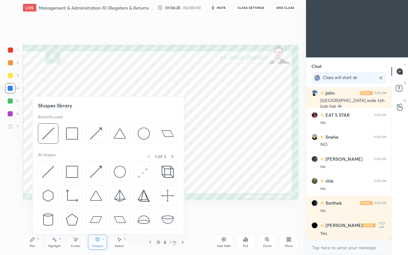
click at [76, 220] on div "Eraser" at bounding box center [76, 246] width 10 height 3
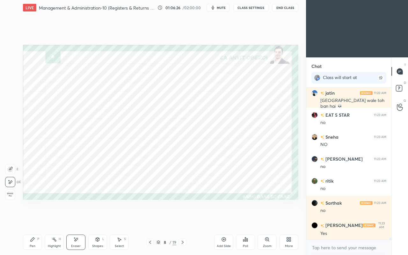
click at [34, 220] on icon at bounding box center [33, 240] width 4 height 4
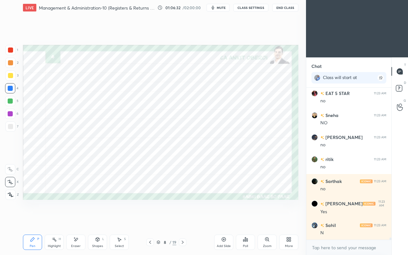
click at [79, 220] on div "Eraser" at bounding box center [75, 242] width 19 height 15
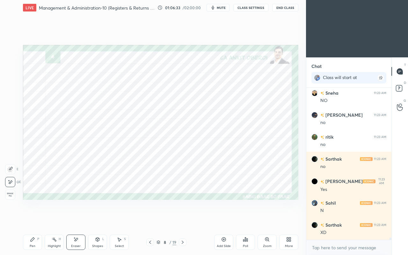
click at [34, 220] on div "Pen" at bounding box center [33, 246] width 6 height 3
click at [12, 50] on div at bounding box center [10, 50] width 5 height 5
click at [184, 220] on icon at bounding box center [182, 242] width 5 height 5
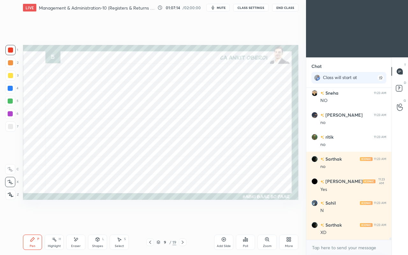
click at [101, 220] on div "Shapes L" at bounding box center [97, 242] width 19 height 15
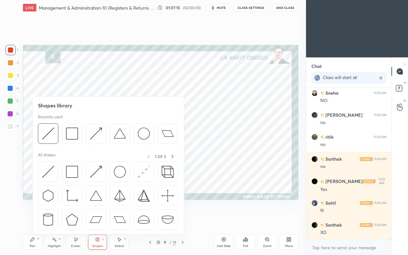
click at [68, 170] on img at bounding box center [72, 172] width 12 height 12
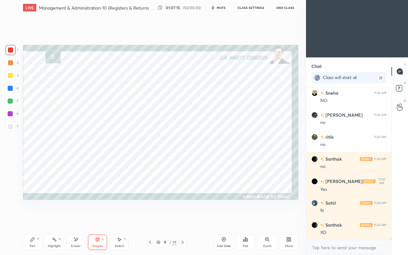
click at [11, 90] on div at bounding box center [10, 88] width 5 height 5
click at [100, 220] on div "Shapes" at bounding box center [97, 246] width 11 height 3
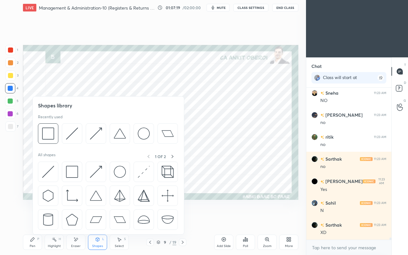
click at [71, 131] on img at bounding box center [72, 134] width 12 height 12
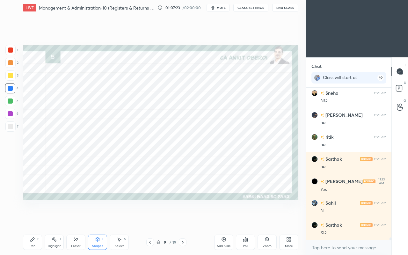
click at [99, 220] on icon at bounding box center [98, 239] width 4 height 1
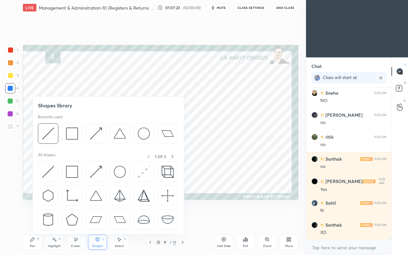
click at [47, 169] on img at bounding box center [48, 172] width 12 height 12
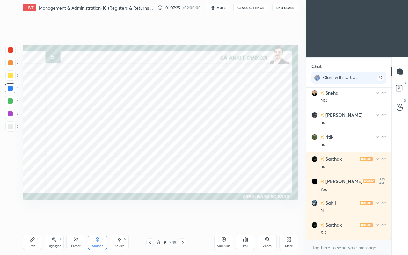
click at [35, 220] on div "Pen P" at bounding box center [32, 242] width 19 height 15
click at [12, 52] on div at bounding box center [10, 50] width 5 height 5
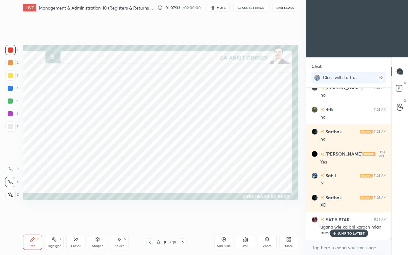
click at [337, 220] on div "JUMP TO LATEST" at bounding box center [349, 234] width 38 height 8
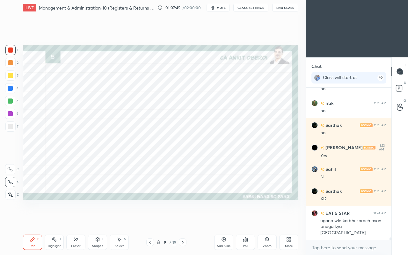
scroll to position [9822, 0]
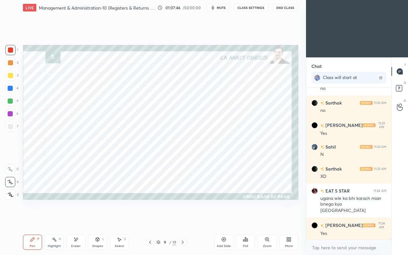
click at [70, 220] on div "Eraser" at bounding box center [75, 242] width 19 height 15
click at [34, 220] on div "Pen" at bounding box center [33, 246] width 6 height 3
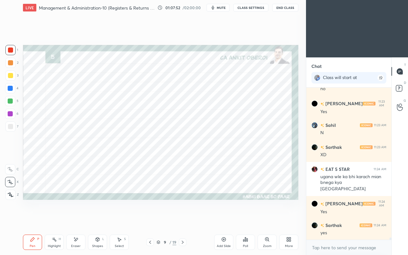
scroll to position [9871, 0]
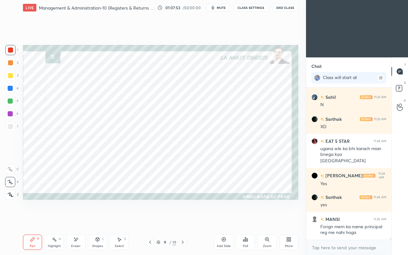
click at [11, 89] on div at bounding box center [10, 88] width 5 height 5
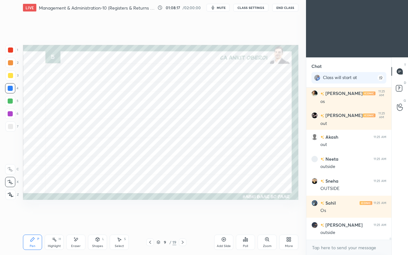
scroll to position [10245, 0]
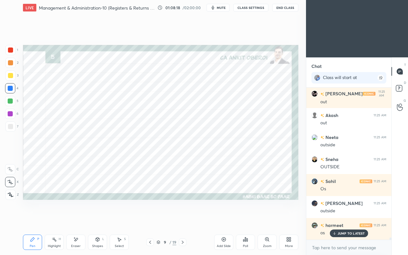
click at [14, 53] on div at bounding box center [10, 50] width 10 height 10
click at [13, 49] on div at bounding box center [10, 50] width 10 height 10
click at [147, 220] on div at bounding box center [150, 243] width 8 height 8
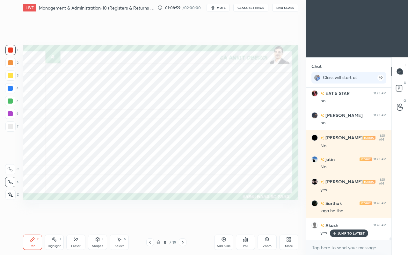
scroll to position [10620, 0]
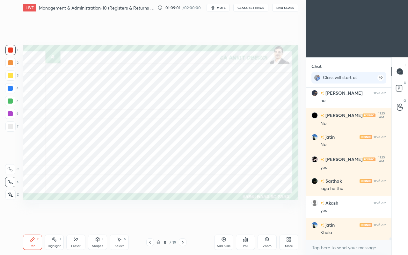
click at [182, 220] on icon at bounding box center [182, 242] width 5 height 5
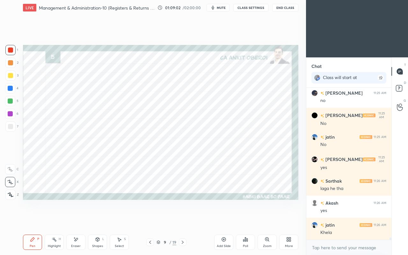
click at [184, 220] on icon at bounding box center [182, 242] width 5 height 5
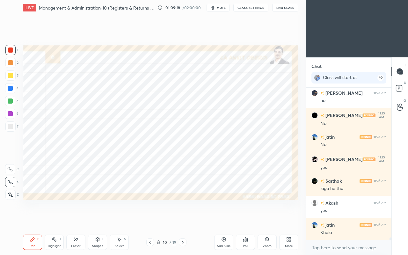
scroll to position [10648, 0]
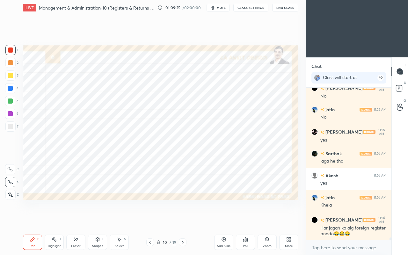
click at [11, 87] on div at bounding box center [10, 88] width 5 height 5
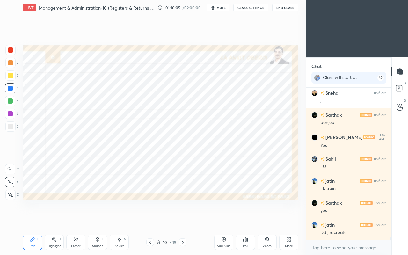
scroll to position [10968, 0]
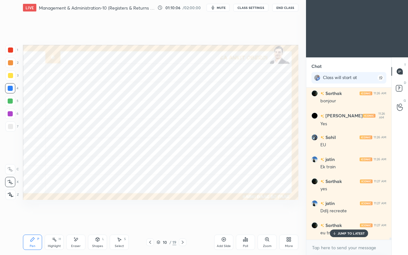
click at [339, 220] on p "JUMP TO LATEST" at bounding box center [351, 234] width 27 height 4
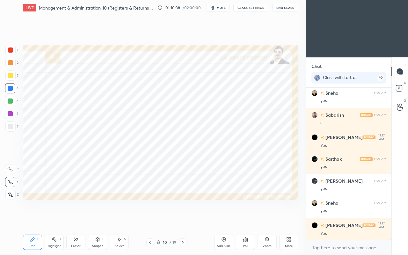
scroll to position [11288, 0]
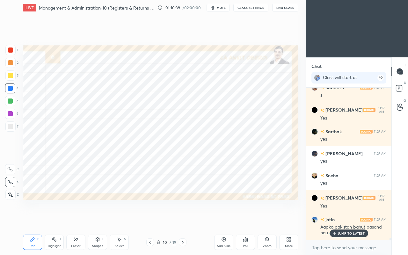
click at [343, 220] on p "JUMP TO LATEST" at bounding box center [351, 234] width 27 height 4
click at [150, 220] on icon at bounding box center [150, 242] width 2 height 3
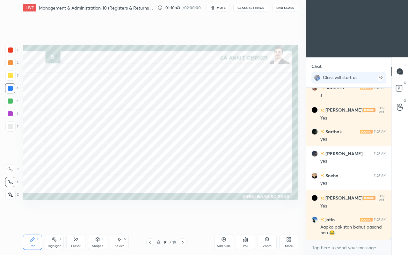
scroll to position [11311, 0]
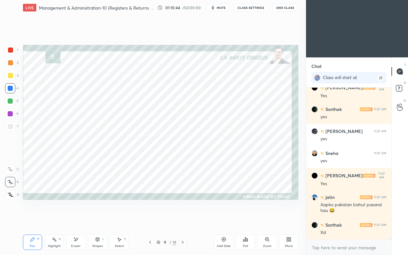
click at [10, 54] on div at bounding box center [10, 50] width 10 height 10
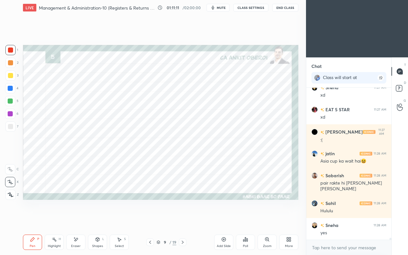
scroll to position [11498, 0]
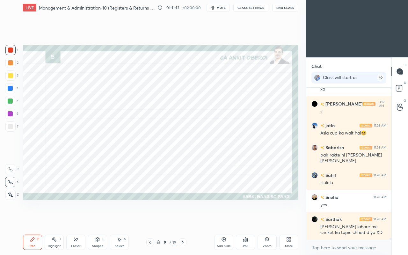
click at [10, 88] on div at bounding box center [10, 88] width 5 height 5
click at [151, 220] on icon at bounding box center [150, 242] width 2 height 3
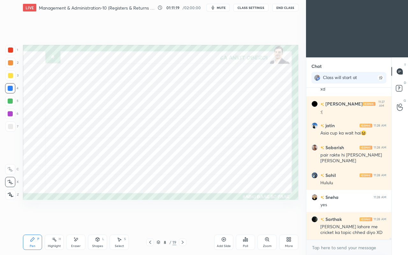
scroll to position [11532, 0]
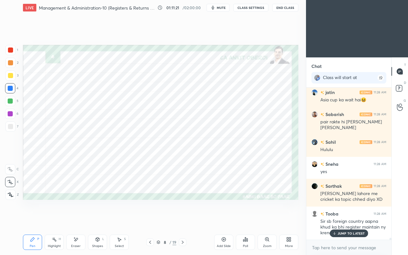
click at [339, 220] on p "JUMP TO LATEST" at bounding box center [351, 234] width 27 height 4
click at [82, 220] on div "Eraser" at bounding box center [75, 242] width 19 height 15
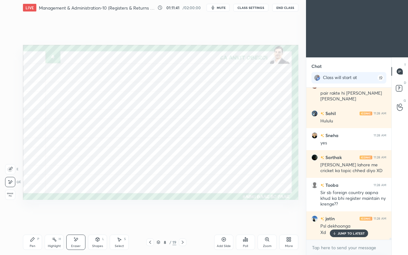
scroll to position [11582, 0]
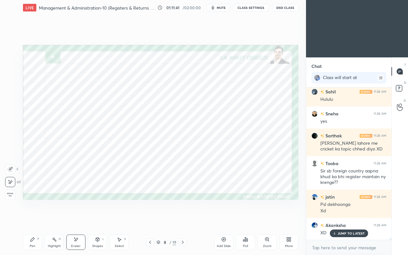
click at [30, 220] on icon at bounding box center [32, 239] width 5 height 5
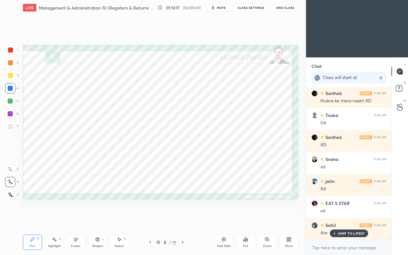
scroll to position [11902, 0]
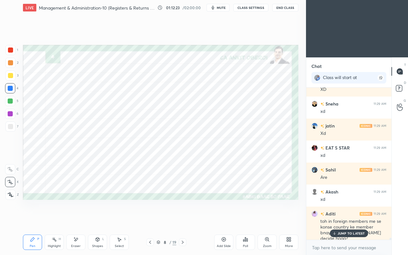
click at [338, 220] on div "JUMP TO LATEST" at bounding box center [349, 234] width 38 height 8
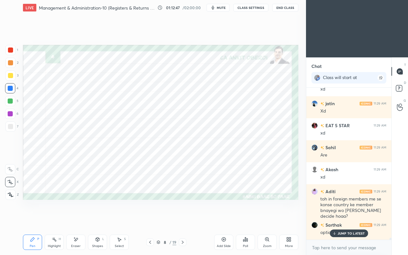
scroll to position [11946, 0]
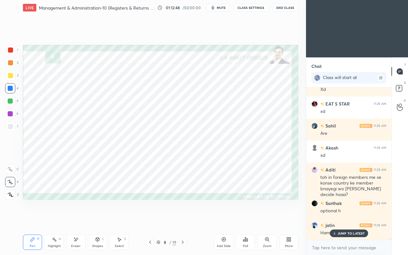
click at [195, 220] on div "Pen P Highlight H Eraser Shapes L Select S 8 / 19 Add Slide Poll Zoom More" at bounding box center [161, 243] width 276 height 26
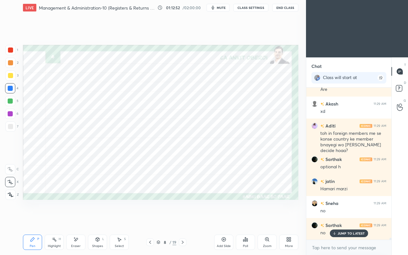
scroll to position [12012, 0]
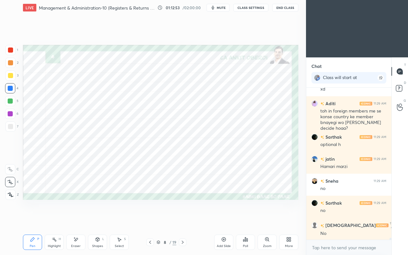
click at [79, 220] on div "Eraser" at bounding box center [75, 242] width 19 height 15
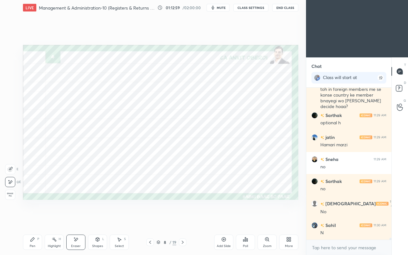
scroll to position [12056, 0]
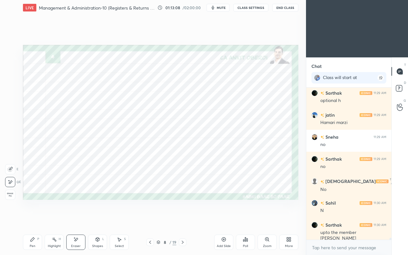
click at [26, 220] on div "Pen P" at bounding box center [32, 242] width 19 height 15
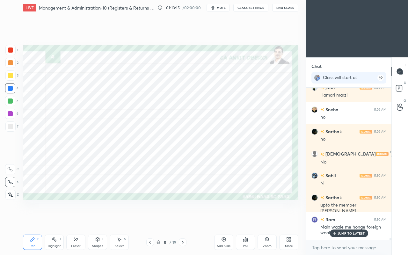
click at [344, 220] on p "JUMP TO LATEST" at bounding box center [351, 234] width 27 height 4
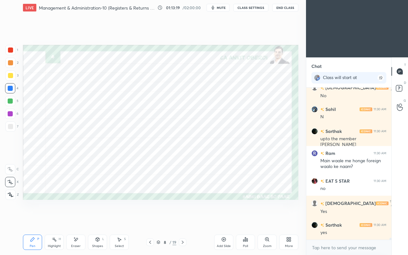
scroll to position [12172, 0]
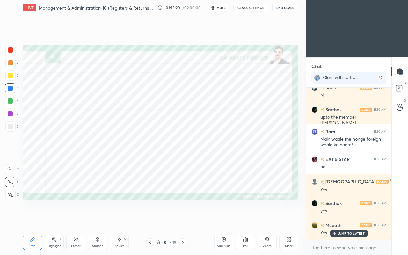
click at [126, 220] on div "Select S" at bounding box center [119, 242] width 19 height 15
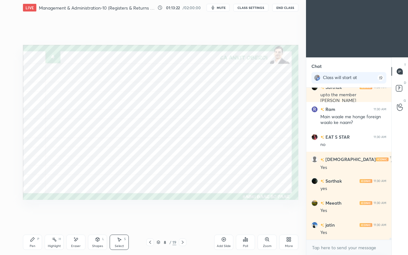
scroll to position [12216, 0]
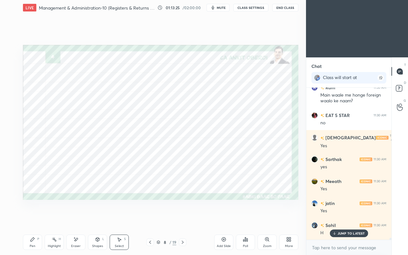
click at [34, 220] on div "Pen" at bounding box center [33, 246] width 6 height 3
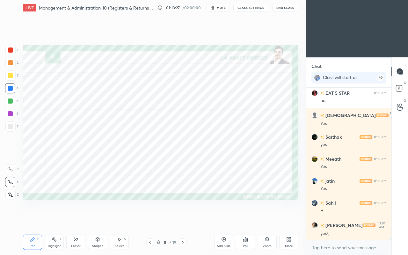
click at [183, 220] on icon at bounding box center [182, 242] width 5 height 5
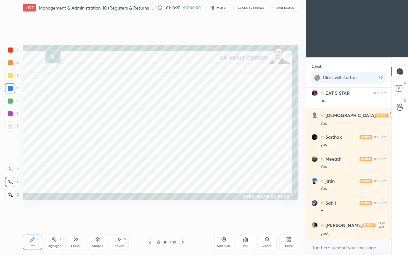
click at [183, 220] on icon at bounding box center [182, 242] width 5 height 5
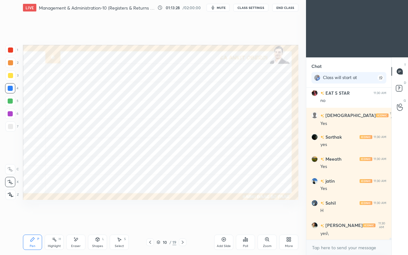
click at [149, 220] on icon at bounding box center [150, 242] width 5 height 5
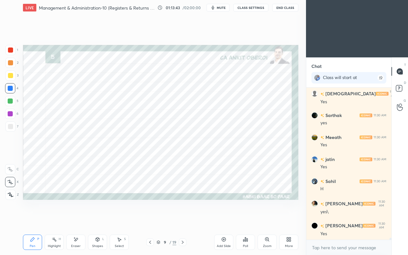
scroll to position [12288, 0]
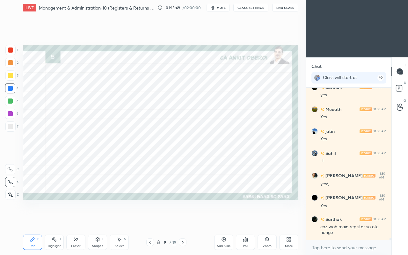
click at [11, 53] on div at bounding box center [10, 50] width 10 height 10
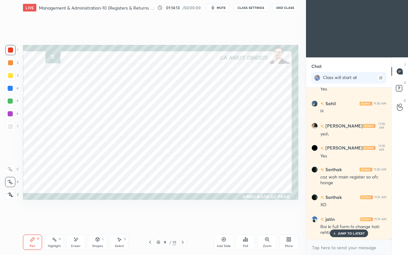
scroll to position [12365, 0]
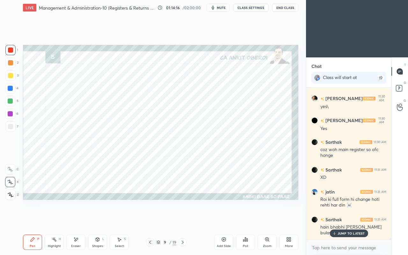
click at [335, 220] on icon at bounding box center [335, 233] width 0 height 2
click at [12, 88] on div at bounding box center [10, 88] width 5 height 5
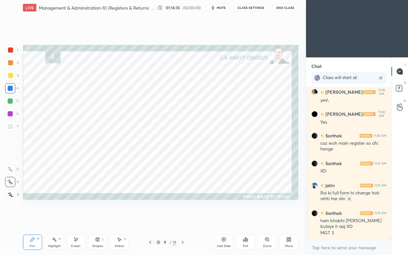
click at [10, 100] on div at bounding box center [10, 101] width 5 height 5
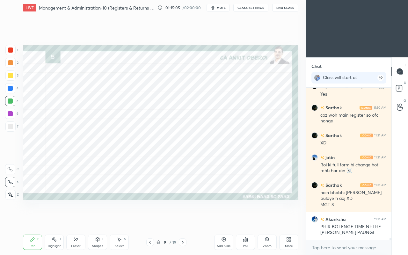
click at [15, 51] on div at bounding box center [10, 50] width 10 height 10
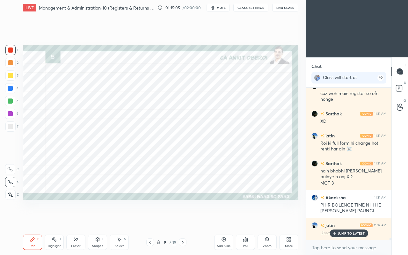
click at [158, 220] on icon at bounding box center [159, 243] width 4 height 4
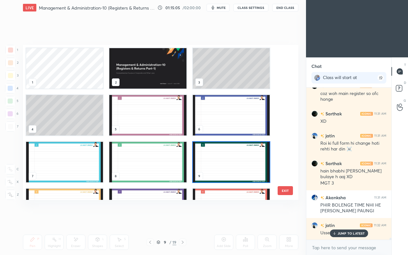
scroll to position [153, 273]
click at [126, 159] on img "grid" at bounding box center [147, 162] width 77 height 41
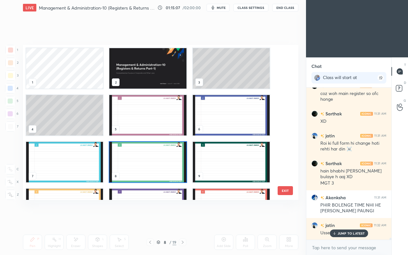
click at [131, 163] on img "grid" at bounding box center [147, 162] width 77 height 41
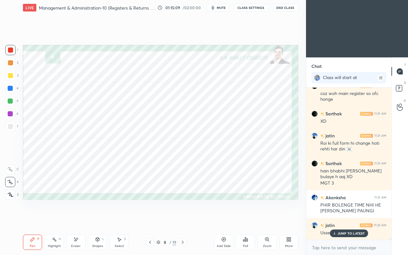
click at [181, 220] on icon at bounding box center [182, 242] width 5 height 5
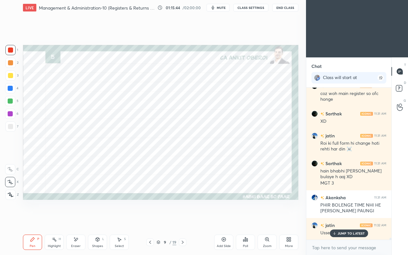
scroll to position [12444, 0]
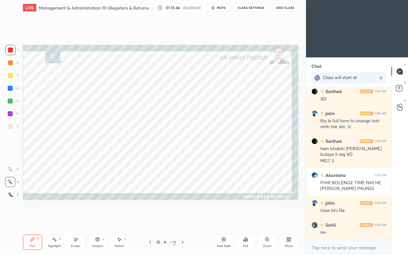
click at [10, 91] on div at bounding box center [10, 88] width 10 height 10
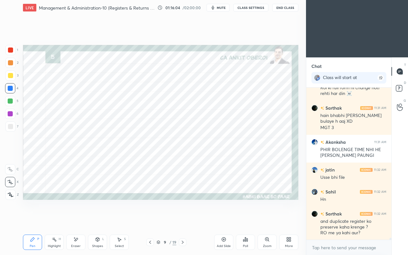
scroll to position [12499, 0]
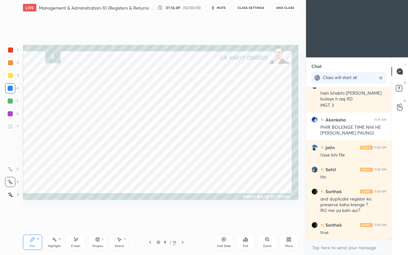
click at [12, 57] on div "1" at bounding box center [11, 51] width 13 height 13
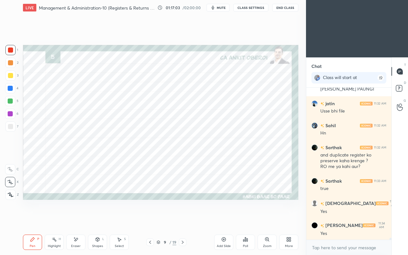
scroll to position [12565, 0]
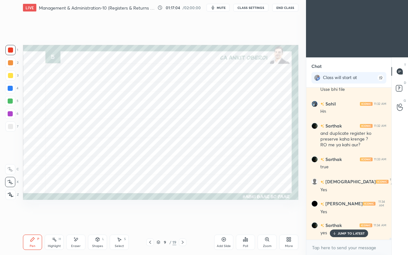
click at [183, 220] on icon at bounding box center [183, 242] width 2 height 3
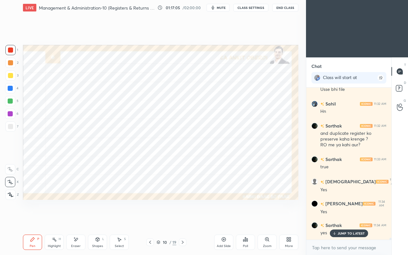
click at [183, 220] on icon at bounding box center [182, 242] width 5 height 5
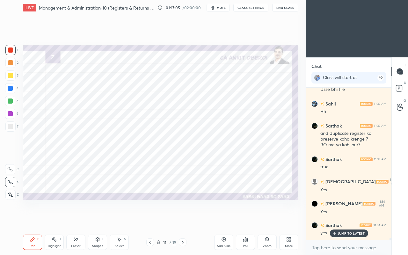
click at [149, 220] on icon at bounding box center [150, 242] width 5 height 5
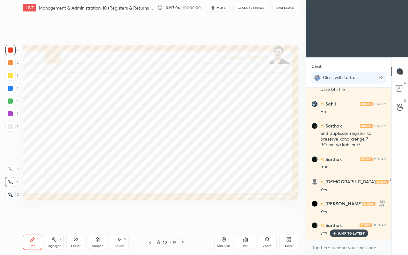
click at [79, 220] on div "Eraser" at bounding box center [75, 242] width 19 height 15
click at [10, 195] on span "Erase all" at bounding box center [10, 195] width 10 height 4
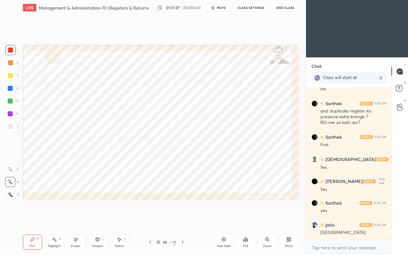
click at [78, 220] on icon at bounding box center [75, 239] width 5 height 5
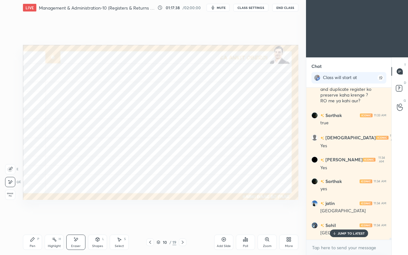
click at [334, 220] on icon at bounding box center [335, 234] width 4 height 4
click at [29, 220] on div "Pen P" at bounding box center [32, 242] width 19 height 15
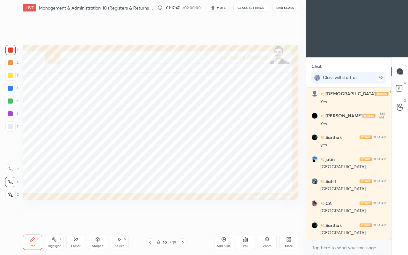
scroll to position [12675, 0]
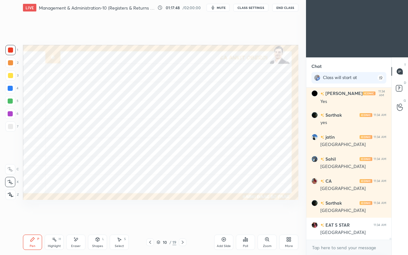
click at [11, 89] on div at bounding box center [10, 88] width 5 height 5
click at [73, 220] on div "Eraser" at bounding box center [75, 242] width 19 height 15
click at [31, 220] on div "Pen P" at bounding box center [32, 242] width 19 height 15
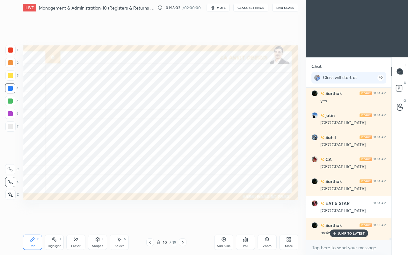
click at [334, 220] on div "JUMP TO LATEST" at bounding box center [349, 234] width 38 height 8
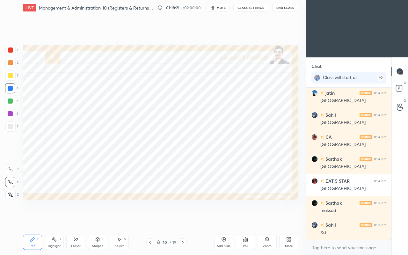
scroll to position [12741, 0]
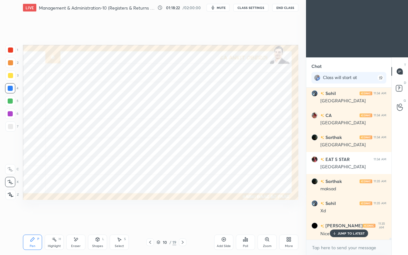
click at [336, 220] on icon at bounding box center [335, 234] width 4 height 4
click at [77, 220] on icon at bounding box center [75, 239] width 5 height 5
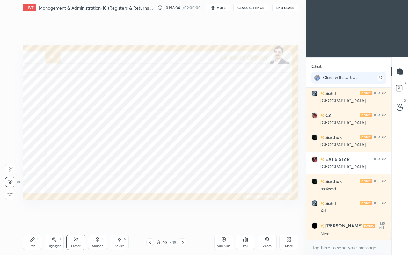
scroll to position [12747, 0]
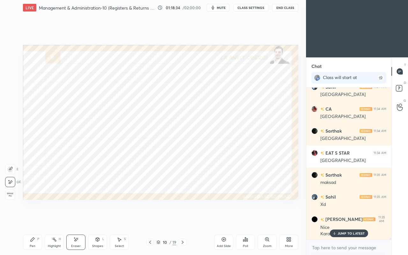
click at [34, 220] on div "Pen" at bounding box center [33, 246] width 6 height 3
click at [337, 220] on icon at bounding box center [335, 234] width 4 height 4
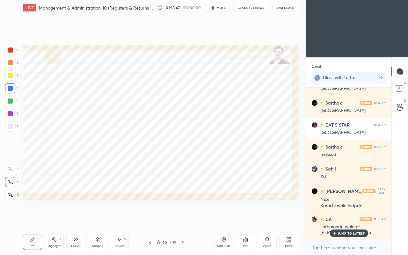
scroll to position [12797, 0]
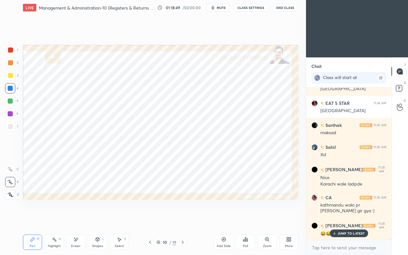
click at [337, 220] on div "JUMP TO LATEST" at bounding box center [349, 234] width 38 height 8
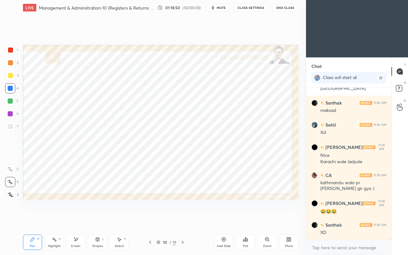
scroll to position [12841, 0]
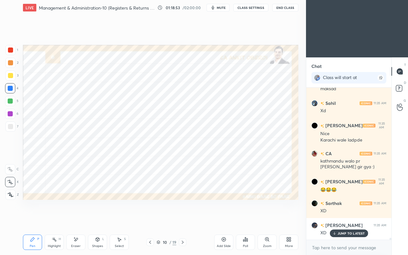
click at [344, 220] on p "JUMP TO LATEST" at bounding box center [351, 234] width 27 height 4
click at [13, 50] on div at bounding box center [10, 50] width 10 height 10
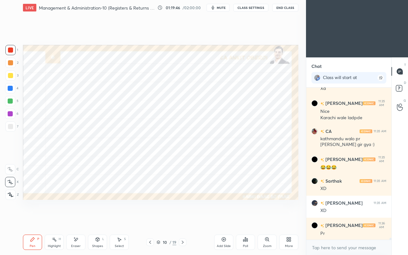
click at [79, 220] on div "Eraser" at bounding box center [75, 242] width 19 height 15
click at [33, 220] on icon at bounding box center [32, 239] width 5 height 5
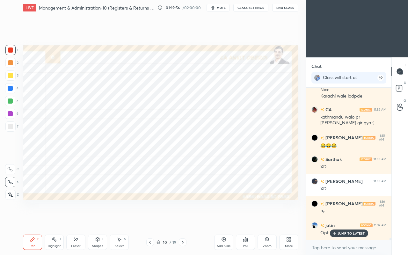
click at [335, 220] on icon at bounding box center [335, 234] width 4 height 4
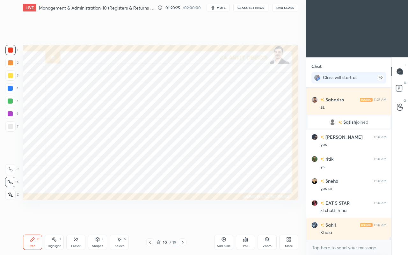
scroll to position [9361, 0]
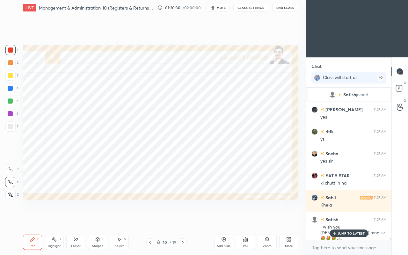
click at [287, 220] on div "More" at bounding box center [289, 246] width 8 height 3
click at [251, 174] on icon at bounding box center [253, 172] width 5 height 5
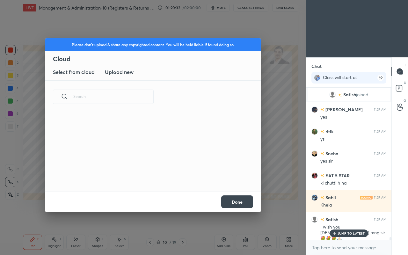
click at [123, 72] on h3 "Upload new" at bounding box center [119, 72] width 29 height 8
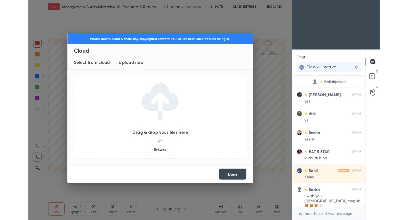
scroll to position [9383, 0]
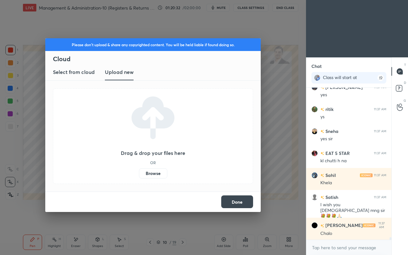
click at [151, 172] on label "Browse" at bounding box center [153, 174] width 28 height 10
click at [139, 172] on input "Browse" at bounding box center [139, 174] width 0 height 10
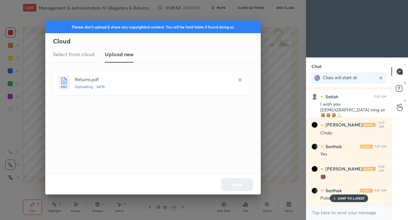
scroll to position [9506, 0]
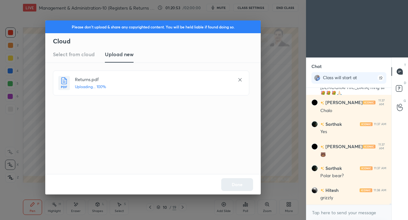
click at [238, 184] on div "Done" at bounding box center [153, 184] width 216 height 20
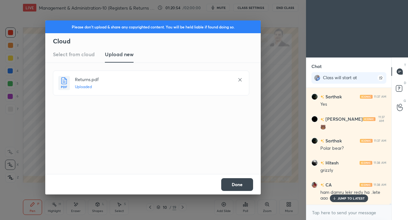
click at [248, 185] on button "Done" at bounding box center [237, 184] width 32 height 13
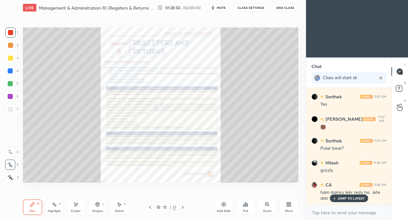
click at [348, 198] on p "JUMP TO LATEST" at bounding box center [351, 198] width 27 height 4
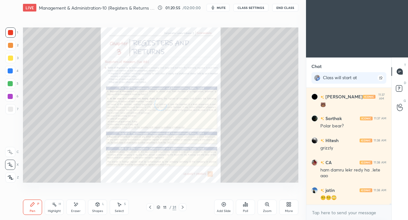
click at [287, 208] on div "More" at bounding box center [289, 206] width 19 height 15
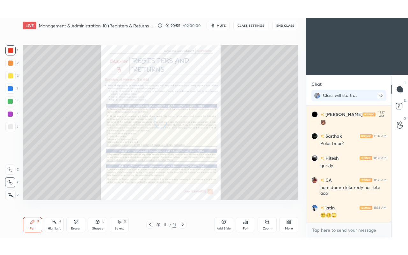
scroll to position [9578, 0]
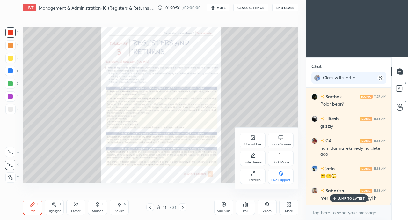
click at [251, 177] on div "Full screen F" at bounding box center [253, 176] width 26 height 15
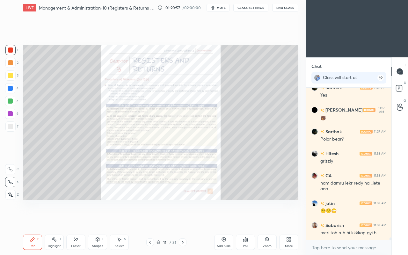
scroll to position [9565, 0]
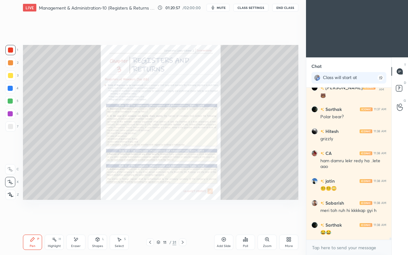
click at [350, 220] on div "😂😂" at bounding box center [354, 233] width 66 height 6
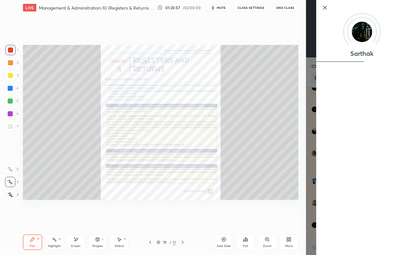
click at [280, 217] on div "Setting up your live class Poll for secs No correct answer Start poll" at bounding box center [160, 122] width 281 height 214
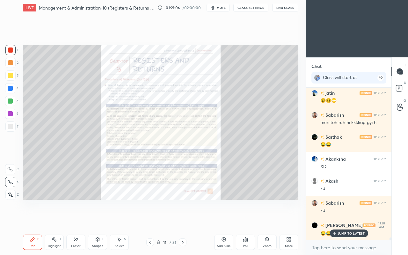
scroll to position [9675, 0]
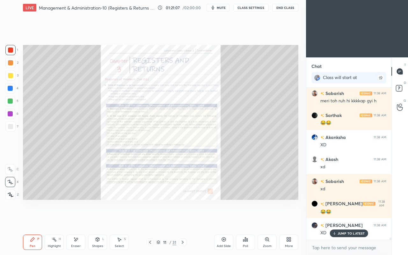
click at [331, 220] on div "JUMP TO LATEST" at bounding box center [349, 234] width 38 height 8
click at [184, 220] on div at bounding box center [183, 243] width 8 height 8
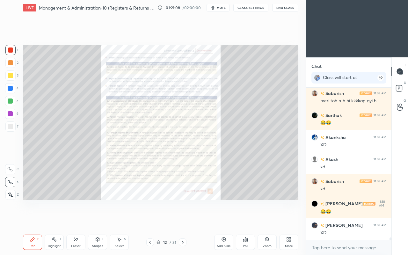
scroll to position [9697, 0]
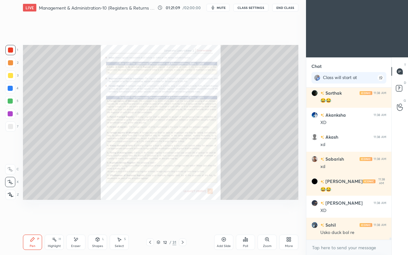
click at [183, 220] on div at bounding box center [183, 243] width 8 height 8
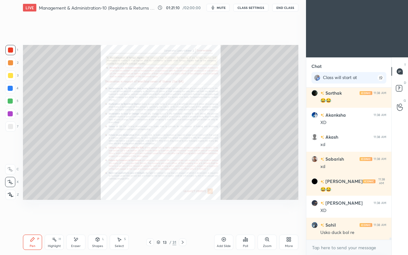
click at [144, 220] on div "13 / 31" at bounding box center [167, 243] width 96 height 8
click at [151, 220] on icon at bounding box center [150, 242] width 5 height 5
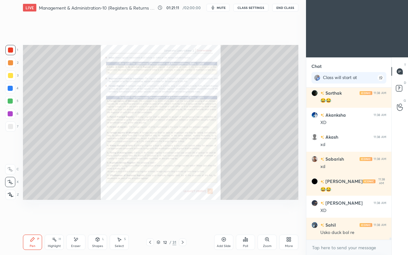
click at [266, 220] on icon at bounding box center [267, 239] width 5 height 5
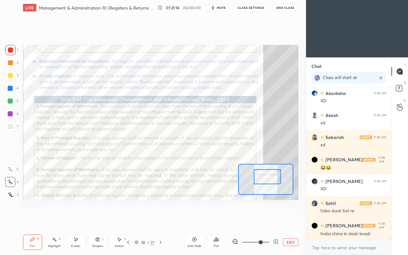
scroll to position [9747, 0]
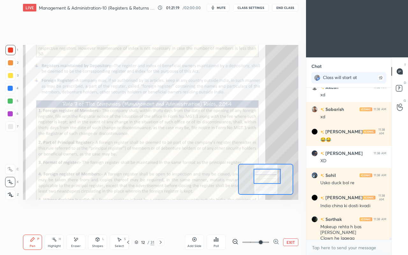
click at [263, 220] on span at bounding box center [261, 243] width 4 height 4
click at [11, 49] on div at bounding box center [10, 50] width 5 height 5
click at [11, 168] on icon at bounding box center [10, 169] width 6 height 4
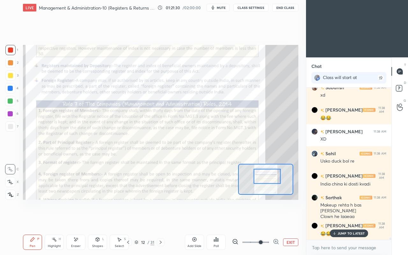
scroll to position [9797, 0]
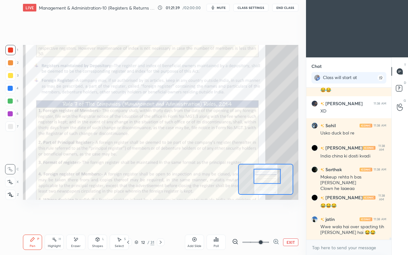
click at [80, 220] on div "Eraser" at bounding box center [75, 242] width 19 height 15
click at [36, 220] on div "Pen P" at bounding box center [32, 242] width 19 height 15
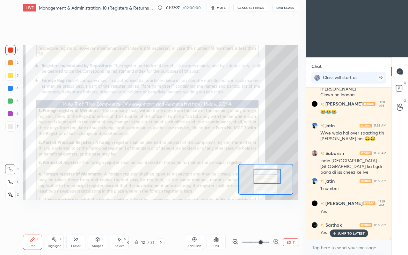
scroll to position [9912, 0]
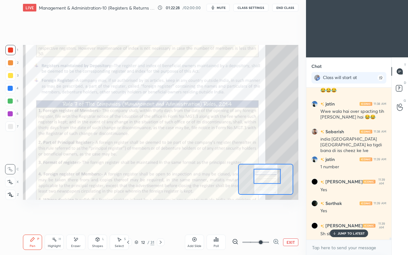
click at [341, 220] on div "JUMP TO LATEST" at bounding box center [349, 234] width 38 height 8
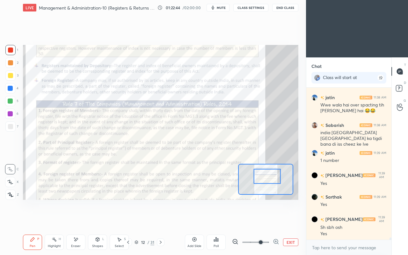
click at [76, 220] on icon at bounding box center [77, 239] width 4 height 3
click at [29, 220] on div "Pen P" at bounding box center [32, 242] width 19 height 15
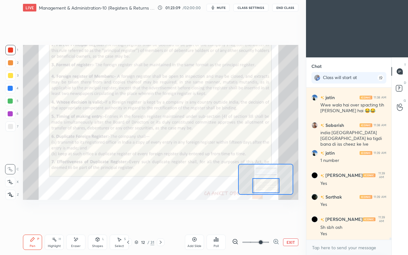
click at [218, 213] on div "Setting up your live class Poll for secs No correct answer Start poll" at bounding box center [160, 122] width 281 height 214
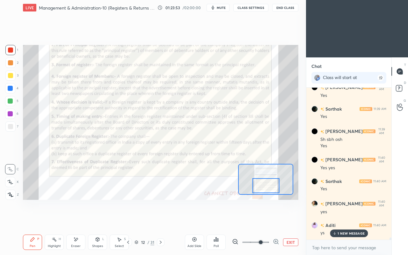
scroll to position [10029, 0]
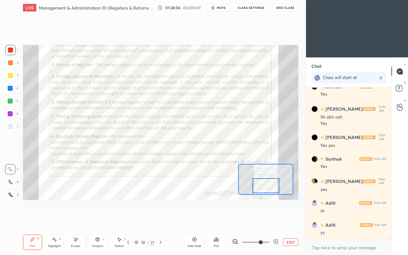
click at [73, 220] on div "Eraser" at bounding box center [75, 242] width 19 height 15
click at [33, 220] on div "Pen" at bounding box center [33, 246] width 6 height 3
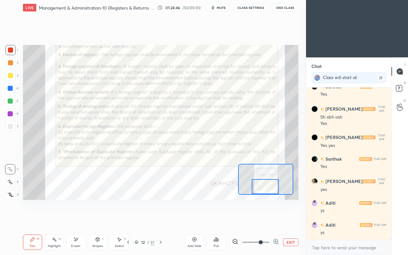
click at [163, 220] on icon at bounding box center [160, 242] width 5 height 5
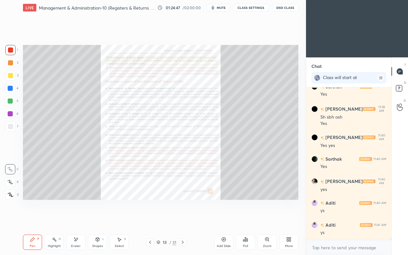
click at [266, 220] on icon at bounding box center [267, 239] width 5 height 5
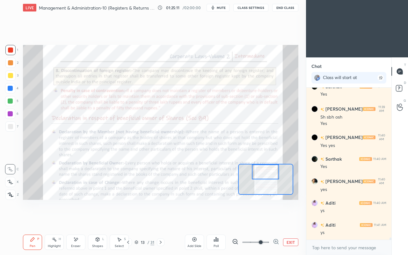
click at [128, 220] on icon at bounding box center [128, 242] width 2 height 3
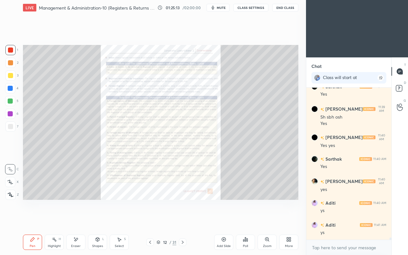
click at [266, 220] on icon at bounding box center [267, 239] width 5 height 5
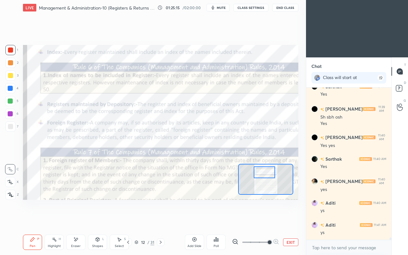
scroll to position [10056, 0]
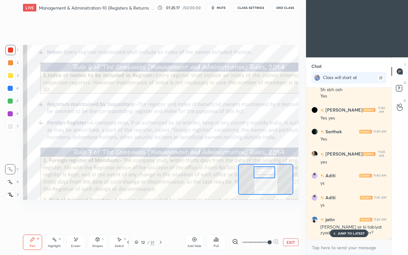
click at [346, 220] on p "JUMP TO LATEST" at bounding box center [351, 234] width 27 height 4
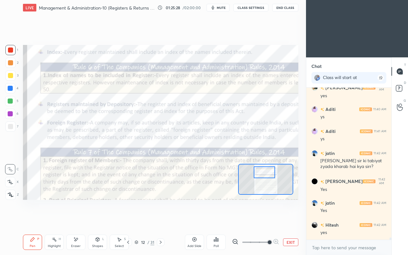
scroll to position [10145, 0]
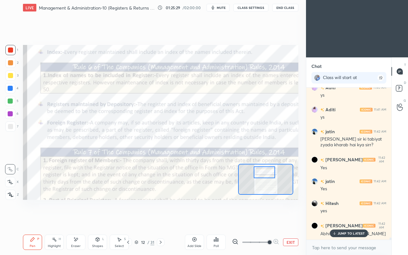
click at [348, 220] on div "JUMP TO LATEST" at bounding box center [349, 234] width 38 height 8
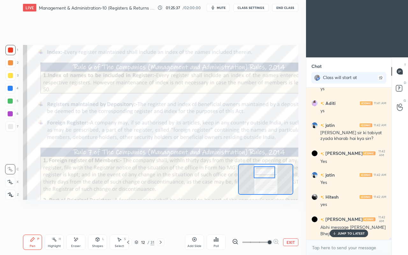
click at [348, 220] on p "JUMP TO LATEST" at bounding box center [351, 234] width 27 height 4
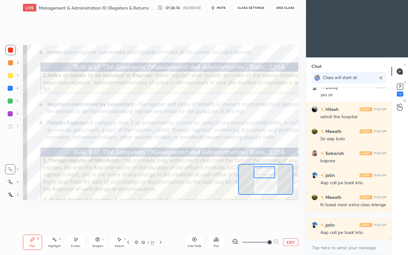
scroll to position [10377, 0]
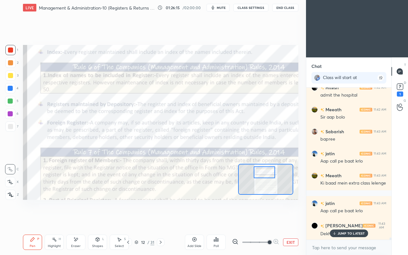
click at [348, 220] on p "JUMP TO LATEST" at bounding box center [351, 234] width 27 height 4
click at [400, 94] on div "1" at bounding box center [400, 94] width 6 height 5
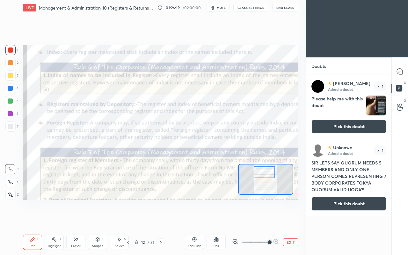
click at [372, 123] on button "Pick this doubt" at bounding box center [349, 127] width 75 height 14
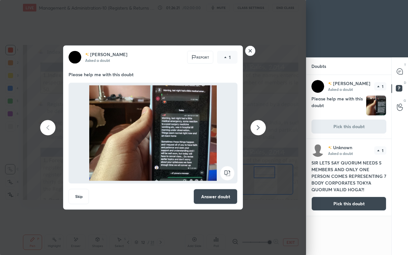
click at [251, 51] on rect at bounding box center [251, 51] width 10 height 10
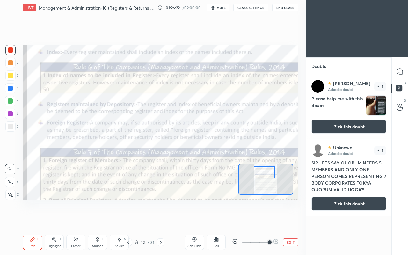
click at [164, 220] on div at bounding box center [161, 243] width 8 height 8
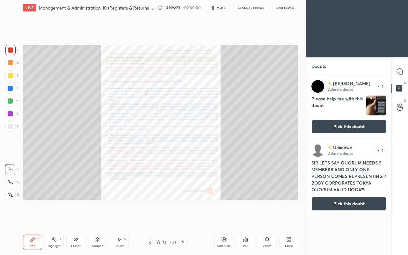
click at [356, 130] on button "Pick this doubt" at bounding box center [349, 127] width 75 height 14
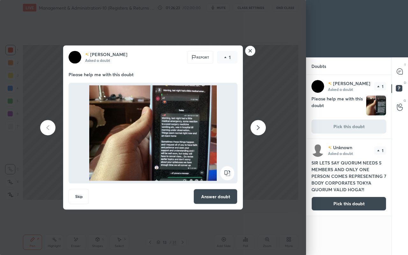
click at [213, 198] on button "Answer doubt" at bounding box center [216, 196] width 44 height 15
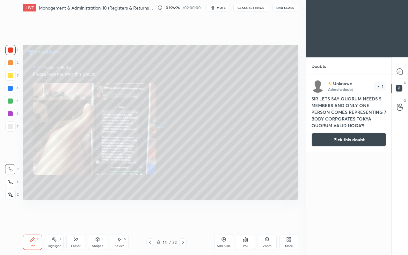
click at [399, 72] on icon at bounding box center [399, 72] width 1 height 0
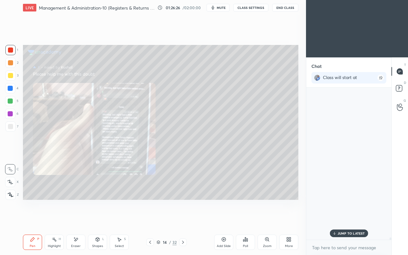
scroll to position [150, 83]
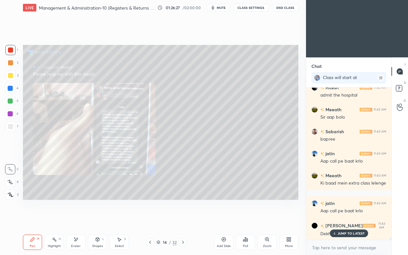
click at [342, 220] on p "JUMP TO LATEST" at bounding box center [351, 234] width 27 height 4
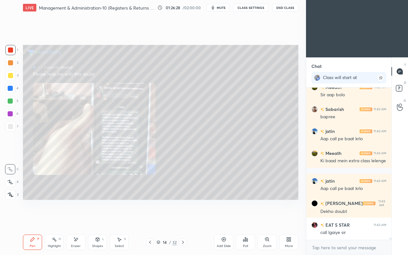
click at [271, 220] on div "Zoom" at bounding box center [267, 242] width 19 height 15
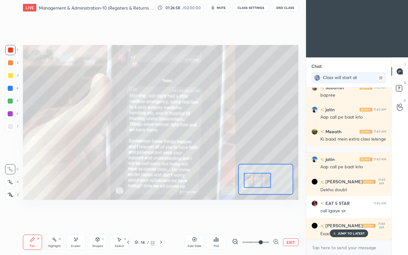
scroll to position [10582, 0]
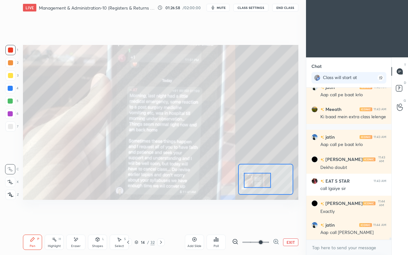
click at [136, 220] on icon at bounding box center [136, 242] width 3 height 2
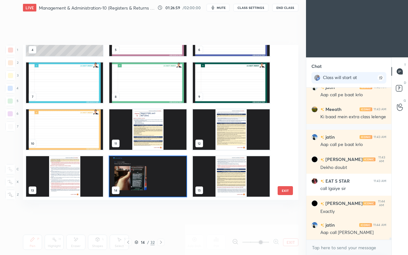
scroll to position [10603, 0]
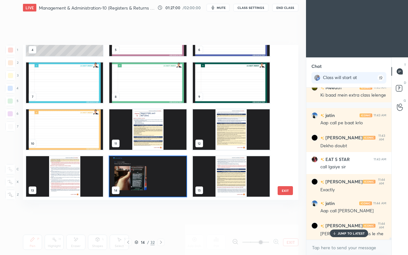
click at [219, 146] on img "grid" at bounding box center [231, 129] width 77 height 41
click at [220, 143] on img "grid" at bounding box center [231, 129] width 77 height 41
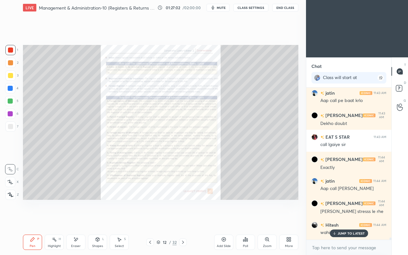
scroll to position [10648, 0]
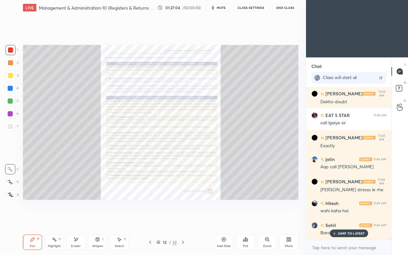
click at [348, 220] on p "JUMP TO LATEST" at bounding box center [351, 234] width 27 height 4
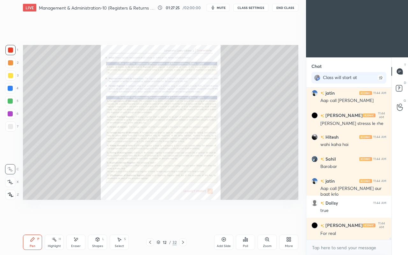
scroll to position [10729, 0]
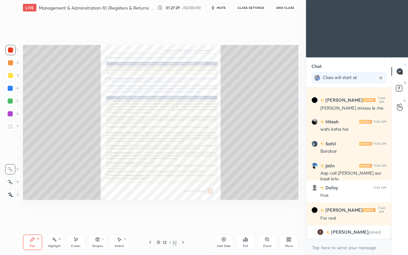
click at [184, 220] on icon at bounding box center [183, 242] width 5 height 5
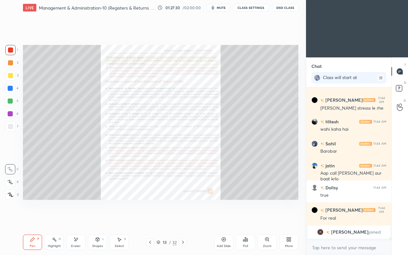
click at [151, 220] on icon at bounding box center [150, 242] width 5 height 5
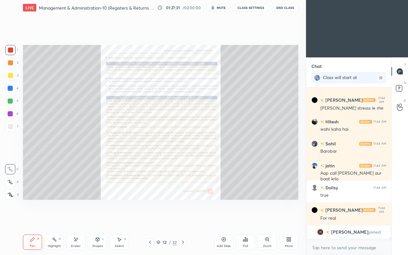
click at [151, 220] on icon at bounding box center [150, 242] width 5 height 5
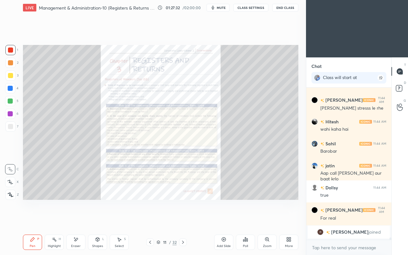
click at [184, 220] on icon at bounding box center [183, 242] width 2 height 3
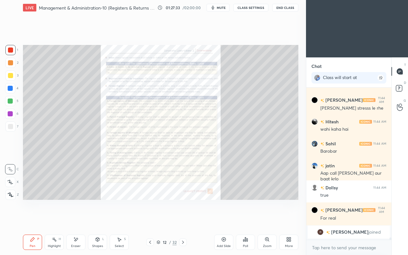
click at [258, 220] on div "Zoom" at bounding box center [267, 242] width 19 height 15
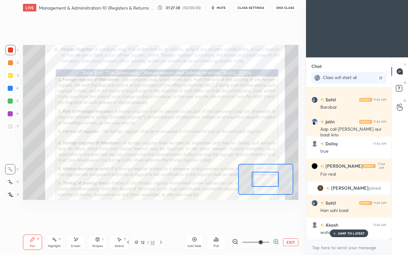
scroll to position [10246, 0]
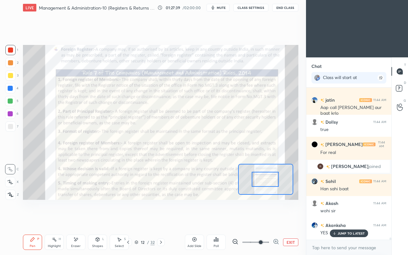
click at [338, 220] on p "JUMP TO LATEST" at bounding box center [351, 234] width 27 height 4
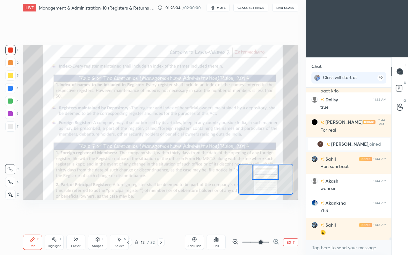
scroll to position [10290, 0]
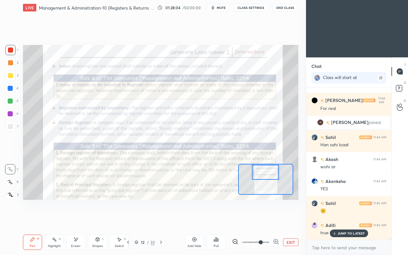
click at [128, 220] on icon at bounding box center [128, 242] width 5 height 5
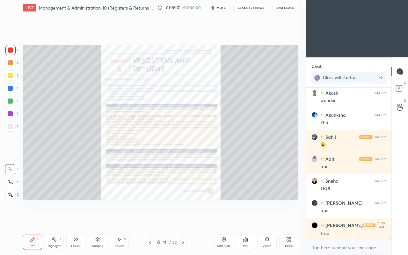
scroll to position [10384, 0]
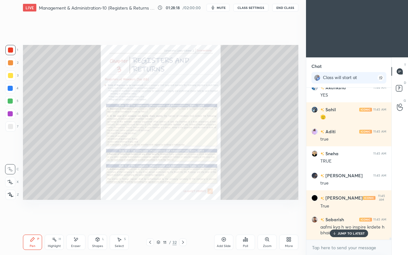
click at [341, 220] on p "JUMP TO LATEST" at bounding box center [351, 234] width 27 height 4
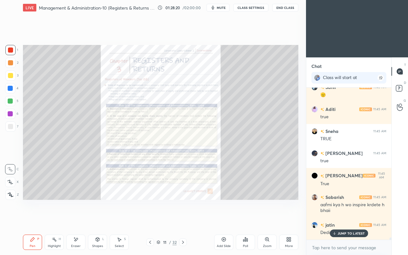
scroll to position [10428, 0]
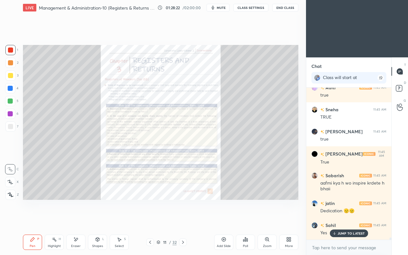
click at [266, 220] on icon at bounding box center [267, 239] width 5 height 5
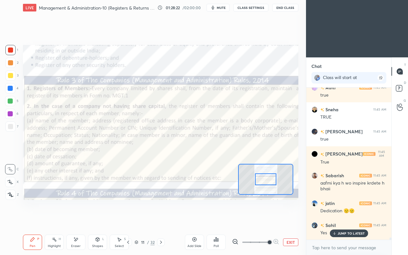
click at [333, 220] on icon at bounding box center [335, 234] width 4 height 4
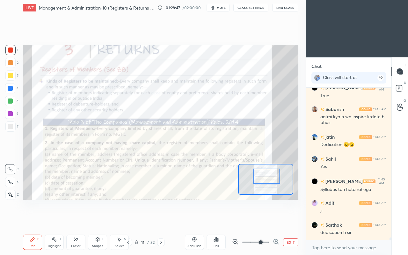
scroll to position [10516, 0]
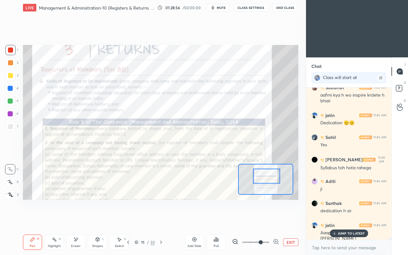
click at [343, 220] on p "JUMP TO LATEST" at bounding box center [351, 234] width 27 height 4
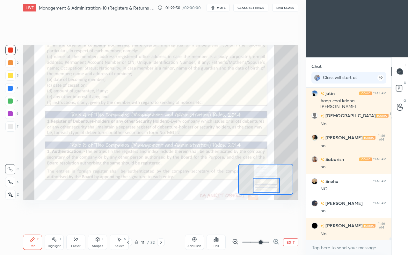
scroll to position [10670, 0]
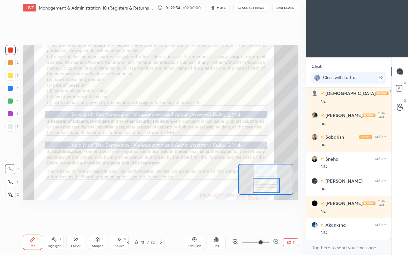
click at [162, 220] on div "Pen P Highlight H Eraser Shapes L Select S 11 / 32 Add Slide Poll EXIT" at bounding box center [161, 243] width 276 height 26
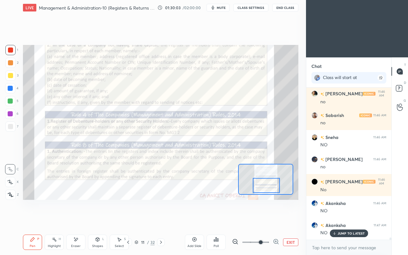
click at [161, 220] on icon at bounding box center [161, 242] width 5 height 5
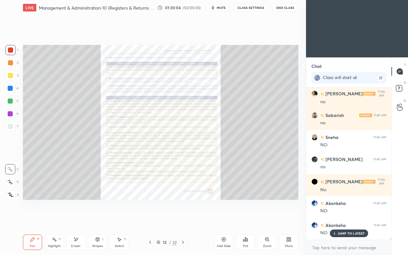
click at [263, 220] on div "Zoom" at bounding box center [267, 242] width 19 height 15
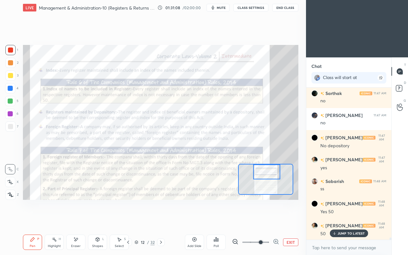
scroll to position [10935, 0]
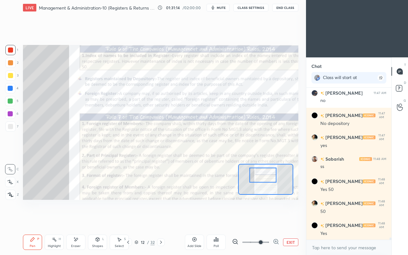
click at [164, 220] on div at bounding box center [161, 243] width 8 height 8
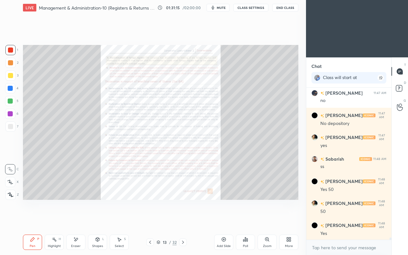
scroll to position [10956, 0]
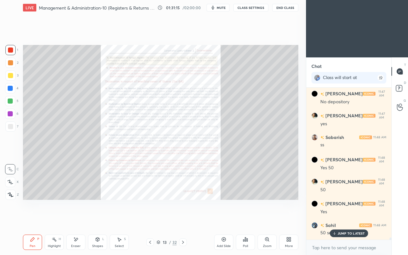
click at [148, 220] on icon at bounding box center [150, 242] width 5 height 5
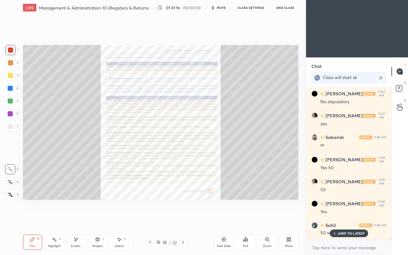
click at [149, 220] on icon at bounding box center [150, 242] width 5 height 5
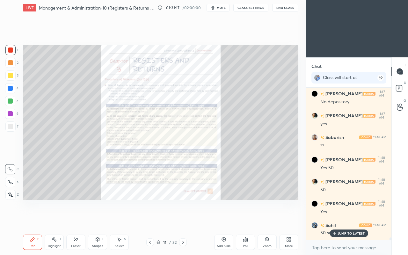
click at [266, 220] on icon at bounding box center [268, 240] width 4 height 4
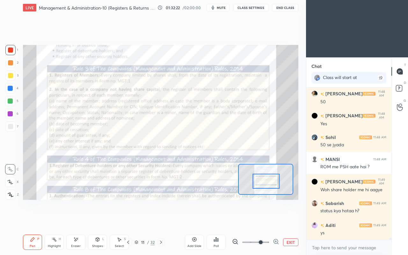
scroll to position [11067, 0]
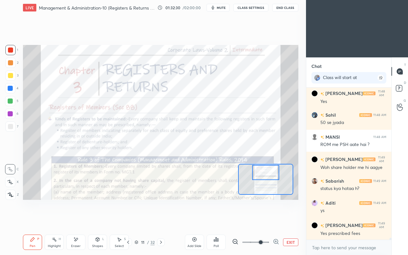
click at [198, 210] on div "Setting up your live class Poll for secs No correct answer Start poll" at bounding box center [160, 122] width 281 height 214
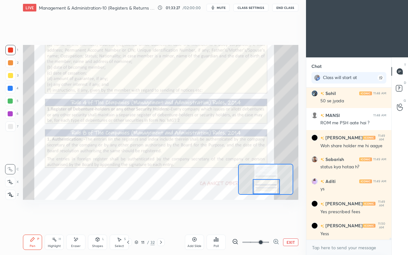
scroll to position [11111, 0]
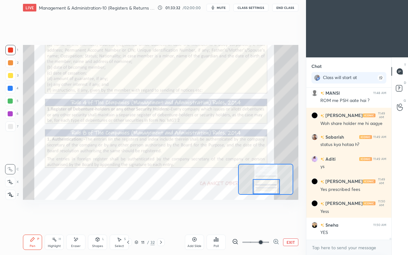
click at [164, 220] on div at bounding box center [161, 243] width 8 height 8
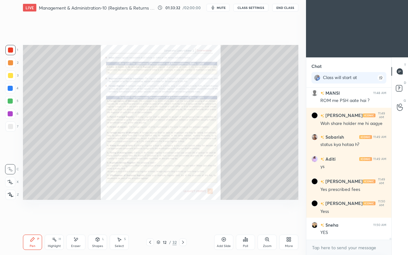
click at [150, 220] on icon at bounding box center [150, 242] width 5 height 5
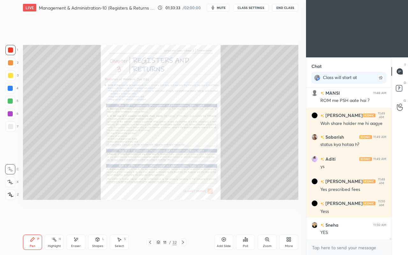
scroll to position [11133, 0]
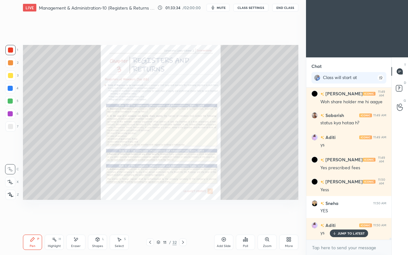
click at [184, 220] on icon at bounding box center [183, 242] width 5 height 5
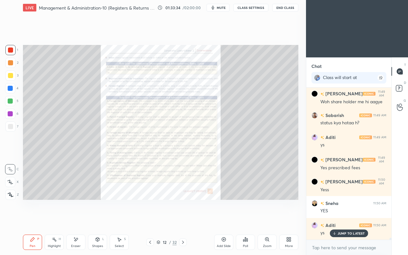
click at [184, 220] on icon at bounding box center [183, 242] width 5 height 5
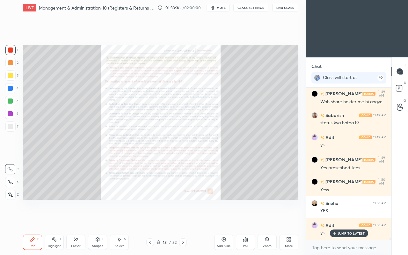
scroll to position [11155, 0]
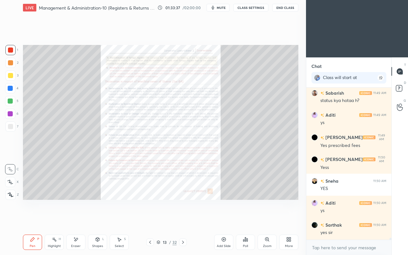
click at [184, 220] on div at bounding box center [183, 243] width 8 height 8
click at [183, 220] on div at bounding box center [183, 243] width 8 height 8
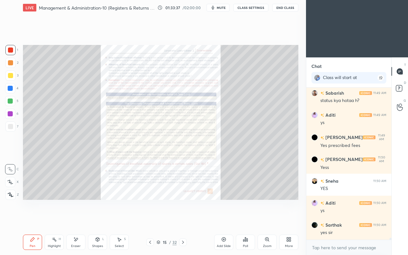
click at [184, 220] on icon at bounding box center [183, 242] width 5 height 5
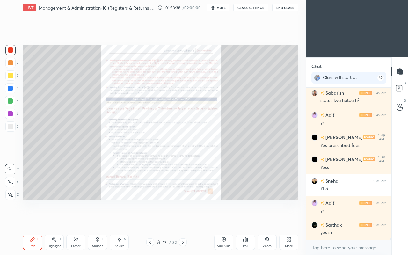
click at [184, 220] on icon at bounding box center [183, 242] width 5 height 5
click at [185, 220] on icon at bounding box center [183, 242] width 5 height 5
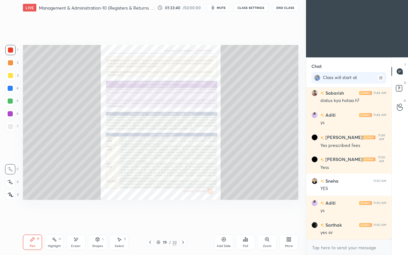
click at [186, 220] on div at bounding box center [183, 243] width 8 height 8
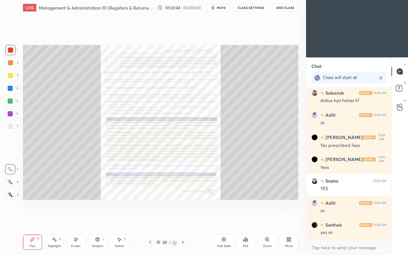
click at [184, 220] on icon at bounding box center [183, 242] width 5 height 5
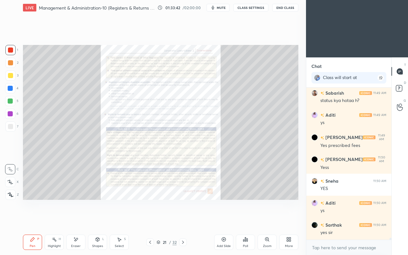
click at [183, 220] on icon at bounding box center [183, 242] width 5 height 5
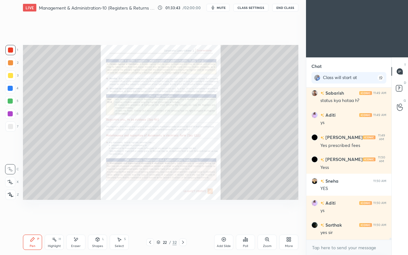
click at [151, 220] on icon at bounding box center [150, 242] width 5 height 5
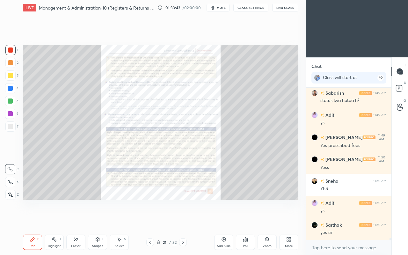
click at [150, 220] on icon at bounding box center [150, 242] width 5 height 5
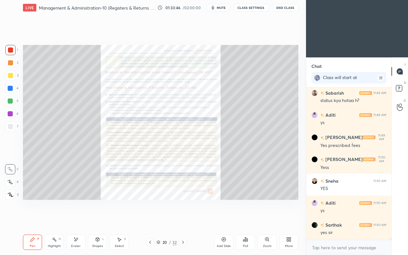
click at [186, 220] on div at bounding box center [183, 243] width 8 height 8
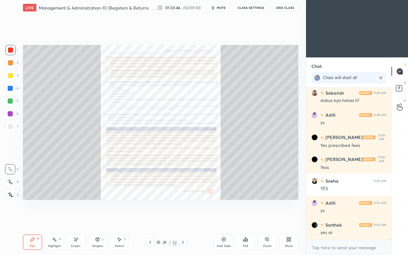
click at [185, 220] on icon at bounding box center [183, 242] width 5 height 5
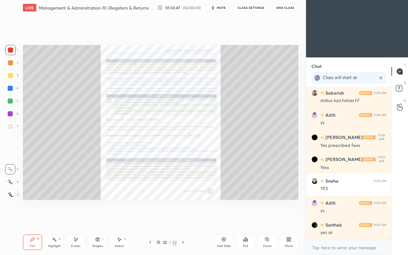
click at [263, 220] on div "Zoom" at bounding box center [267, 242] width 19 height 15
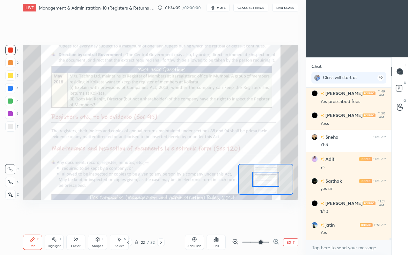
scroll to position [11221, 0]
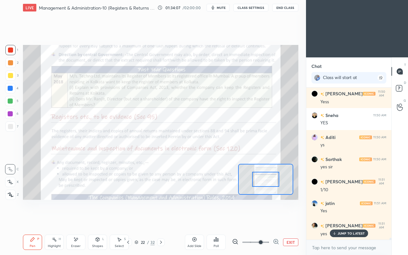
click at [128, 220] on icon at bounding box center [128, 242] width 5 height 5
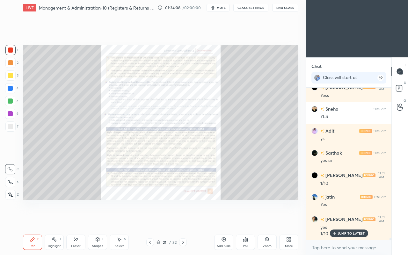
scroll to position [11271, 0]
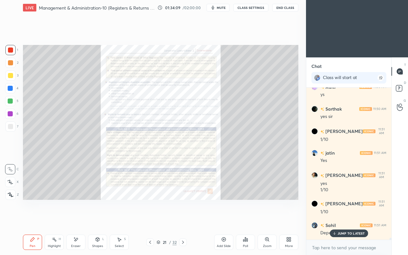
click at [150, 220] on icon at bounding box center [150, 242] width 5 height 5
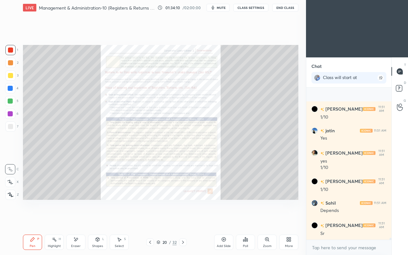
scroll to position [11337, 0]
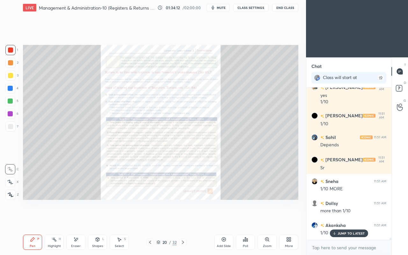
click at [266, 220] on div "Zoom" at bounding box center [267, 242] width 19 height 15
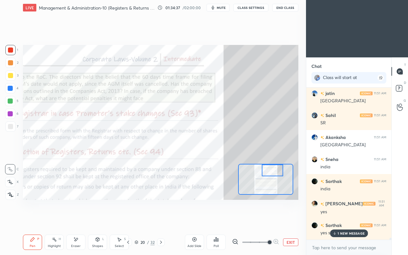
scroll to position [11910, 0]
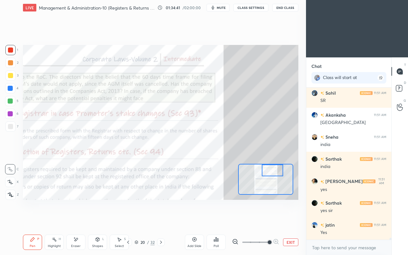
click at [162, 220] on icon at bounding box center [161, 242] width 5 height 5
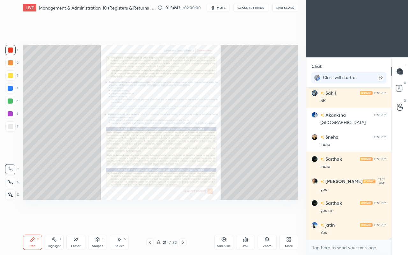
click at [183, 220] on icon at bounding box center [183, 242] width 5 height 5
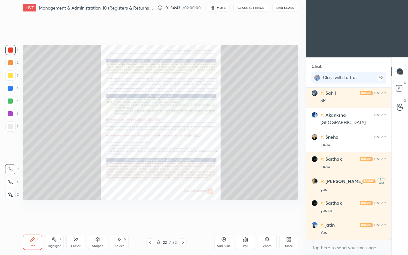
click at [149, 220] on icon at bounding box center [150, 242] width 5 height 5
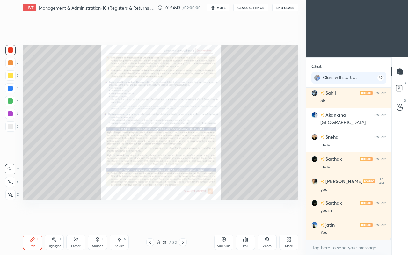
click at [149, 220] on icon at bounding box center [150, 242] width 5 height 5
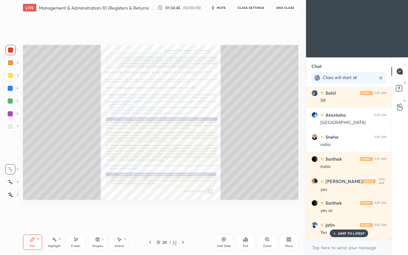
scroll to position [11932, 0]
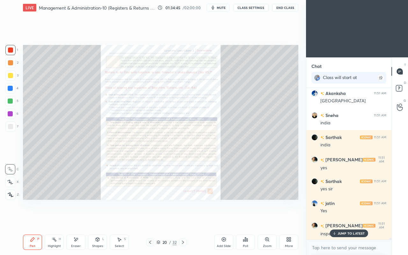
click at [271, 220] on div "Zoom" at bounding box center [267, 242] width 19 height 15
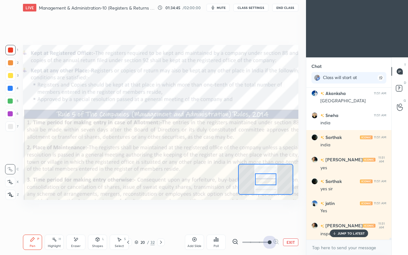
click at [272, 220] on span at bounding box center [270, 243] width 4 height 4
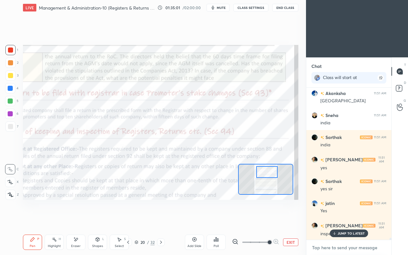
click at [314, 220] on textarea at bounding box center [349, 248] width 75 height 10
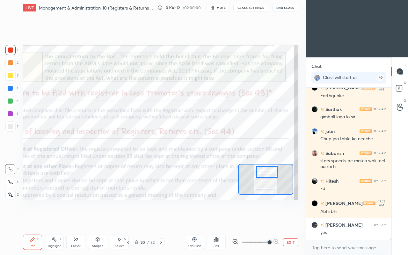
scroll to position [12466, 0]
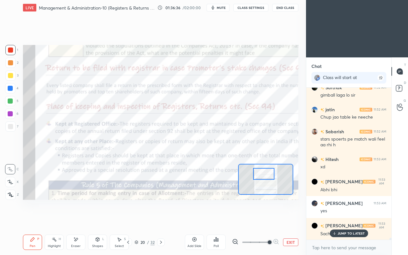
click at [12, 92] on div at bounding box center [10, 88] width 10 height 10
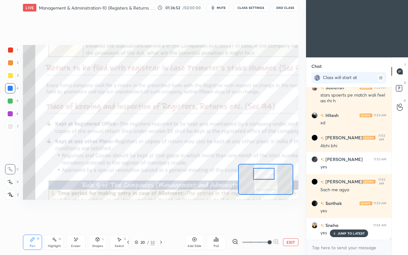
scroll to position [12532, 0]
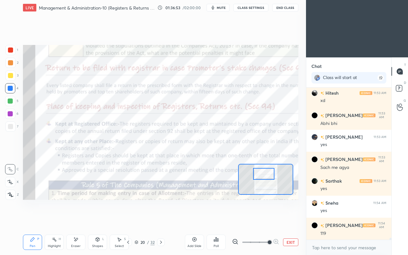
click at [264, 173] on div at bounding box center [264, 174] width 22 height 12
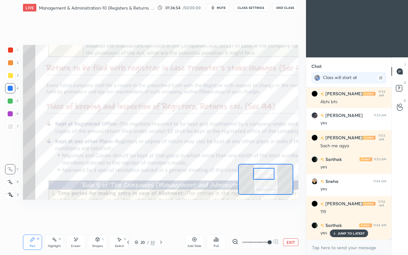
click at [265, 174] on div at bounding box center [264, 174] width 22 height 12
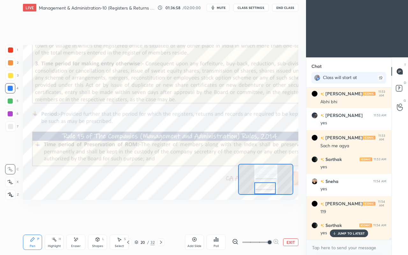
click at [164, 220] on div at bounding box center [161, 243] width 8 height 8
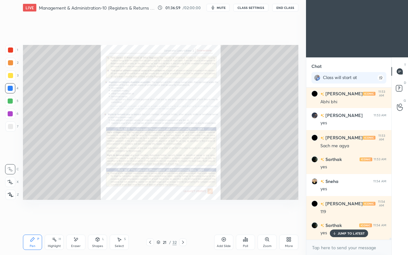
click at [266, 220] on icon at bounding box center [267, 239] width 5 height 5
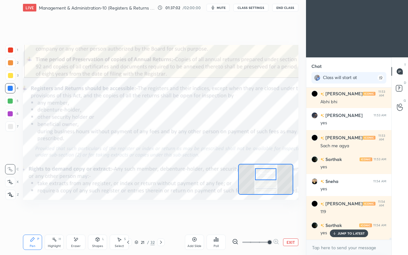
click at [11, 50] on div at bounding box center [10, 50] width 5 height 5
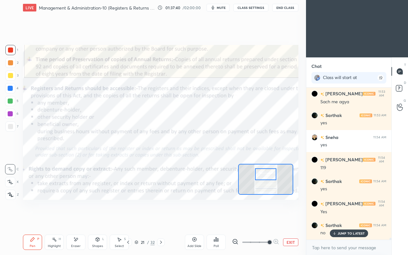
scroll to position [12620, 0]
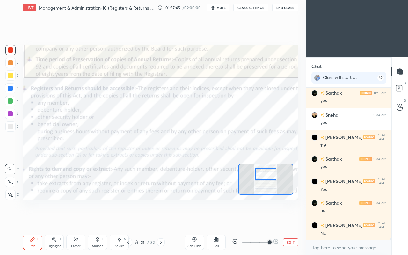
click at [10, 104] on div at bounding box center [10, 101] width 10 height 10
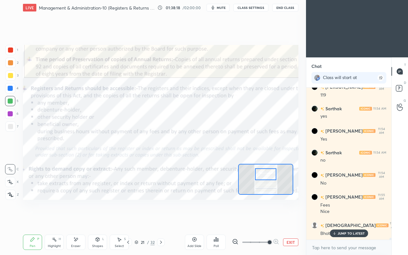
scroll to position [12693, 0]
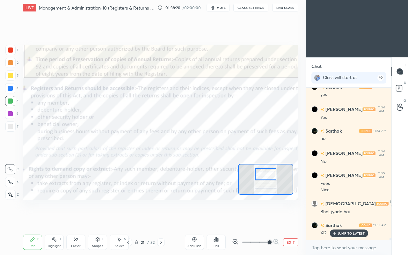
click at [13, 50] on div at bounding box center [10, 50] width 5 height 5
click at [11, 90] on div at bounding box center [10, 88] width 5 height 5
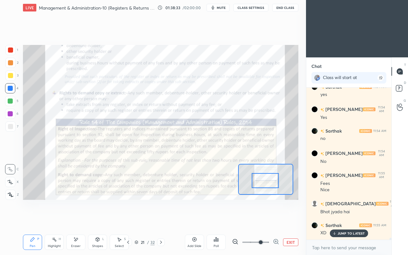
click at [343, 220] on p "JUMP TO LATEST" at bounding box center [351, 234] width 27 height 4
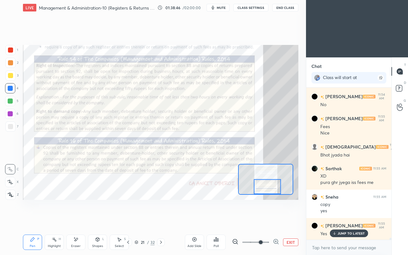
scroll to position [12772, 0]
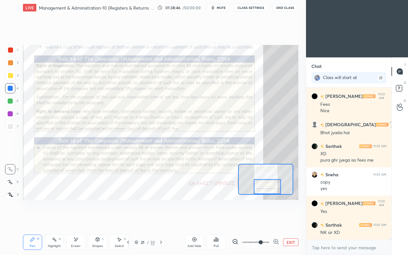
click at [11, 50] on div at bounding box center [10, 50] width 5 height 5
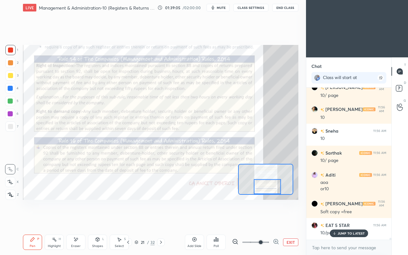
scroll to position [12947, 0]
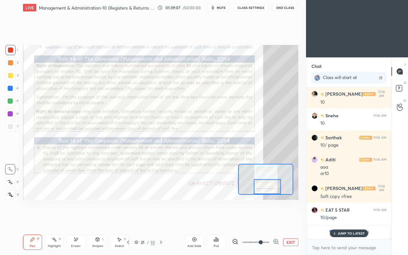
click at [342, 220] on p "JUMP TO LATEST" at bounding box center [351, 234] width 27 height 4
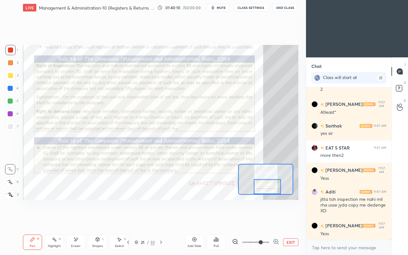
scroll to position [13478, 0]
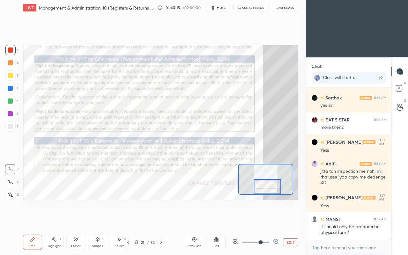
click at [161, 220] on icon at bounding box center [161, 242] width 2 height 3
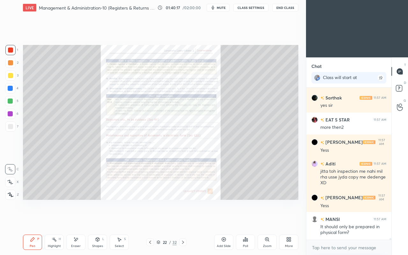
click at [264, 220] on div "Zoom" at bounding box center [267, 242] width 19 height 15
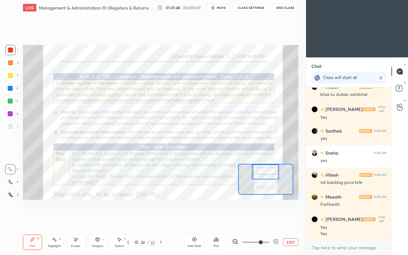
scroll to position [13848, 0]
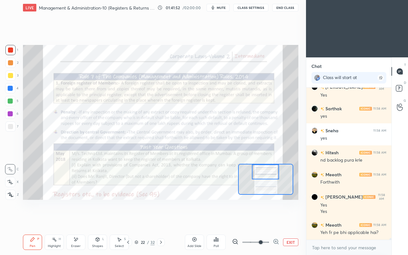
click at [128, 220] on icon at bounding box center [128, 242] width 2 height 3
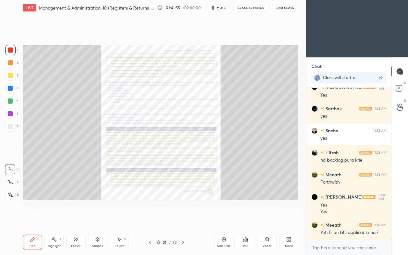
click at [265, 220] on div "Zoom" at bounding box center [267, 242] width 19 height 15
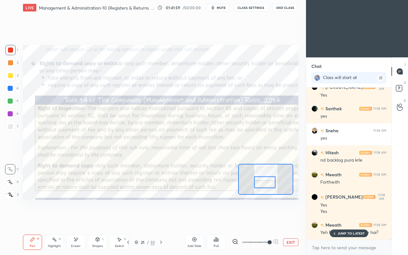
scroll to position [13870, 0]
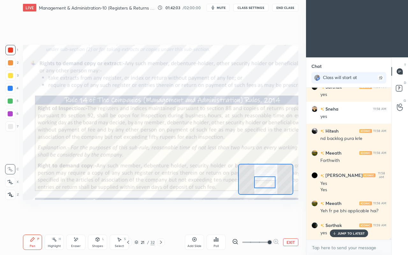
click at [341, 220] on p "JUMP TO LATEST" at bounding box center [351, 234] width 27 height 4
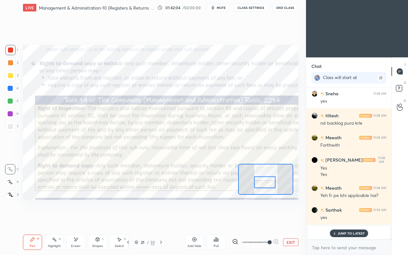
click at [344, 220] on p "JUMP TO LATEST" at bounding box center [351, 234] width 27 height 4
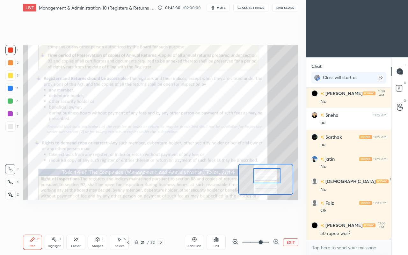
scroll to position [13160, 0]
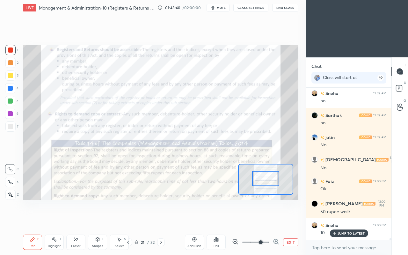
click at [126, 220] on icon at bounding box center [128, 242] width 5 height 5
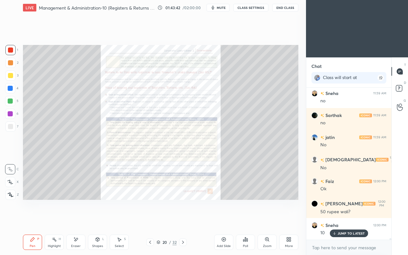
click at [267, 220] on icon at bounding box center [268, 240] width 4 height 4
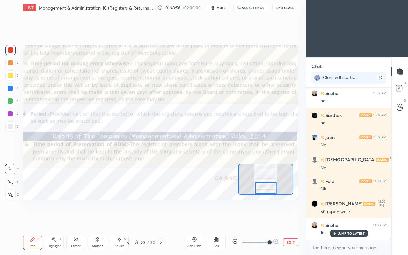
scroll to position [13182, 0]
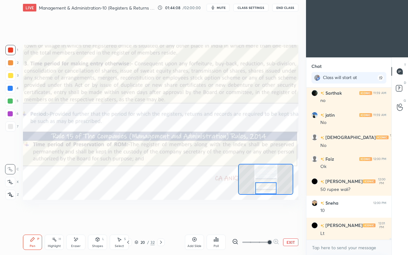
click at [162, 220] on icon at bounding box center [161, 242] width 5 height 5
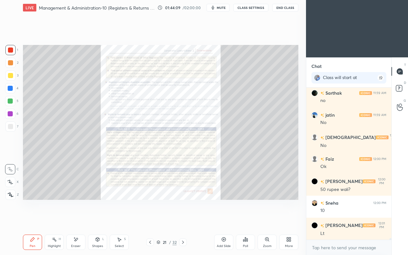
scroll to position [13188, 0]
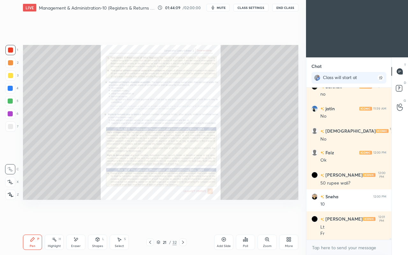
click at [266, 220] on icon at bounding box center [267, 239] width 5 height 5
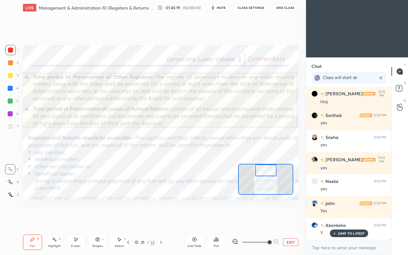
scroll to position [13409, 0]
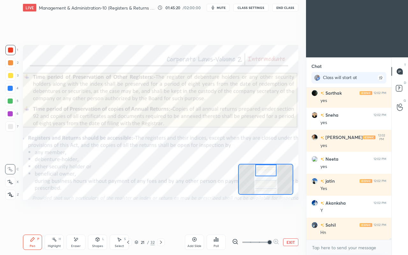
click at [267, 170] on div at bounding box center [267, 171] width 22 height 12
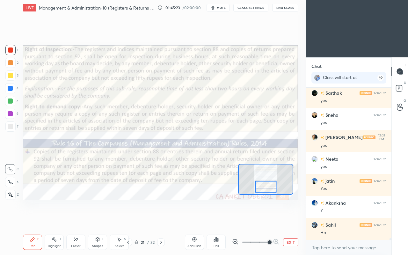
click at [262, 186] on div at bounding box center [266, 187] width 22 height 12
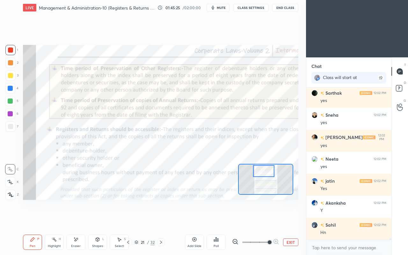
click at [128, 220] on icon at bounding box center [128, 242] width 2 height 3
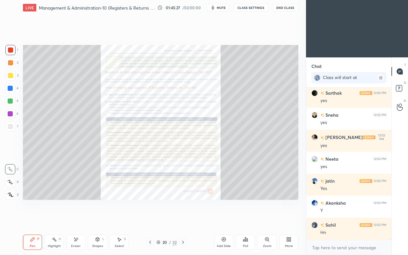
click at [268, 220] on icon at bounding box center [268, 240] width 4 height 4
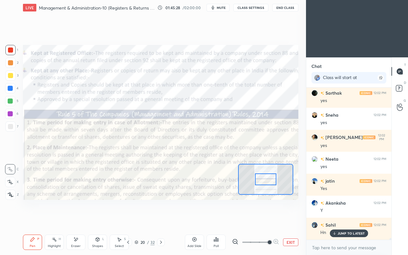
scroll to position [13430, 0]
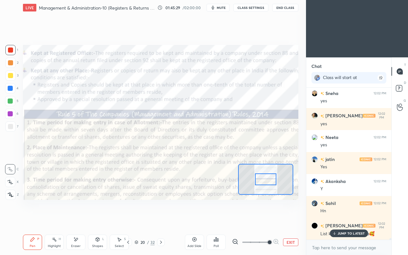
click at [336, 220] on icon at bounding box center [335, 234] width 4 height 4
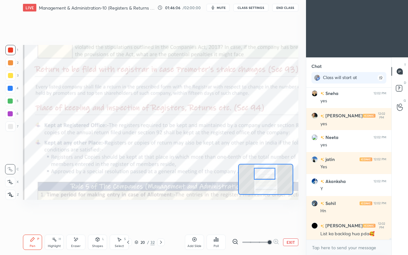
scroll to position [13453, 0]
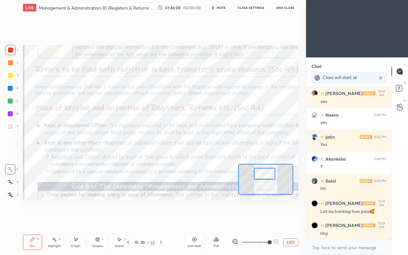
click at [161, 220] on icon at bounding box center [161, 242] width 2 height 3
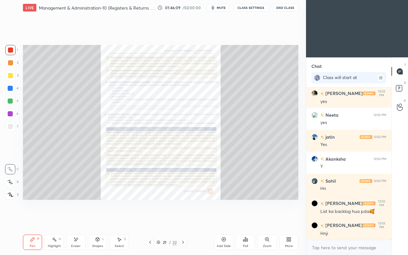
click at [184, 220] on icon at bounding box center [183, 242] width 2 height 3
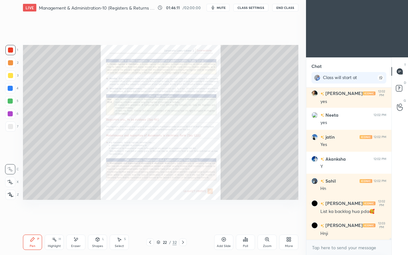
click at [264, 220] on div "Zoom" at bounding box center [267, 242] width 19 height 15
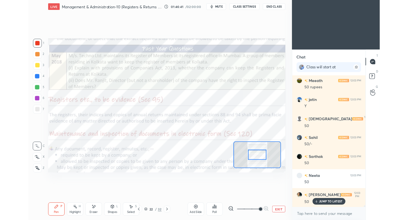
scroll to position [14025, 0]
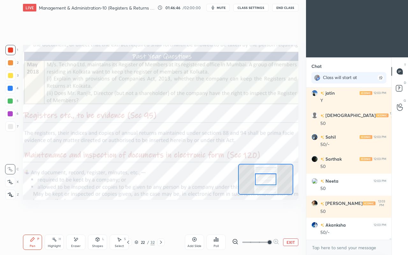
click at [0, 220] on div "1 2 3 4 5 6 7 C X Z E E Erase all H H LIVE Management & Administration-10 (Regi…" at bounding box center [150, 127] width 301 height 255
click at [38, 220] on div "Pen P" at bounding box center [32, 242] width 19 height 15
click at [289, 220] on button "EXIT" at bounding box center [290, 243] width 15 height 8
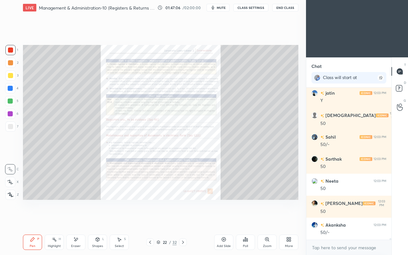
click at [289, 220] on icon at bounding box center [289, 239] width 5 height 5
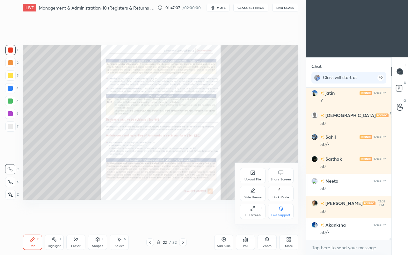
click at [278, 169] on div "Share Screen" at bounding box center [281, 175] width 26 height 15
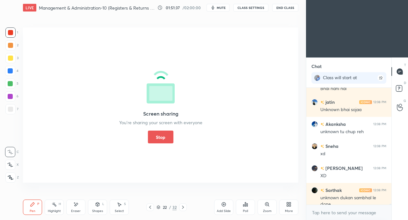
scroll to position [14789, 0]
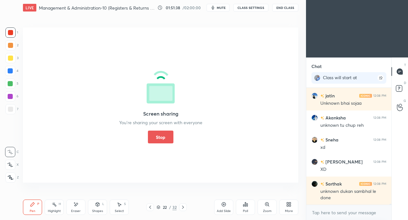
click at [51, 143] on div "Screen sharing You’re sharing your screen with everyone Stop" at bounding box center [161, 104] width 276 height 155
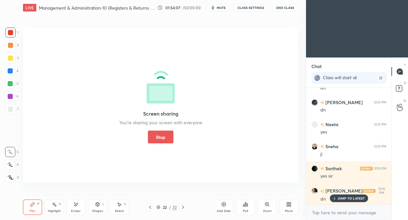
scroll to position [14644, 0]
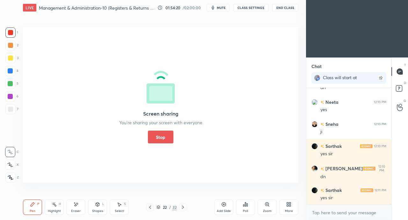
click at [157, 137] on button "Stop" at bounding box center [161, 137] width 26 height 13
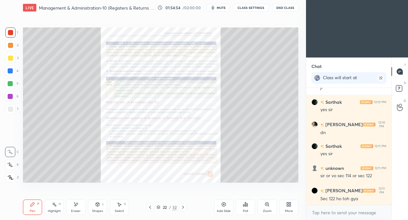
scroll to position [14716, 0]
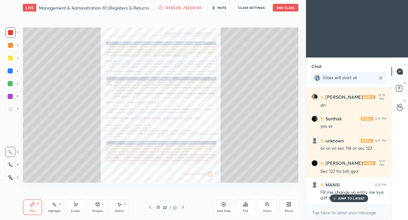
click at [342, 198] on p "JUMP TO LATEST" at bounding box center [351, 198] width 27 height 4
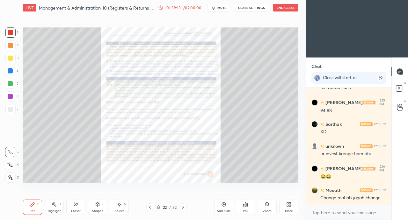
scroll to position [15738, 0]
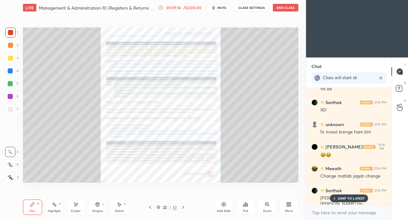
click at [335, 200] on div "JUMP TO LATEST" at bounding box center [349, 198] width 38 height 8
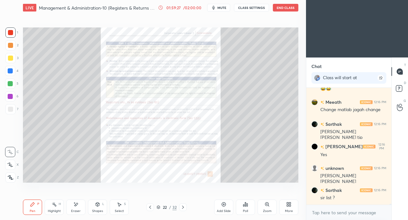
scroll to position [15826, 0]
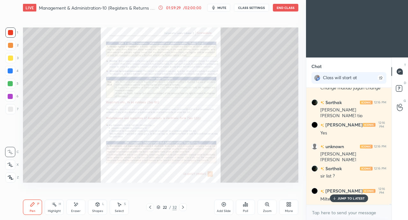
click at [347, 197] on p "JUMP TO LATEST" at bounding box center [351, 198] width 27 height 4
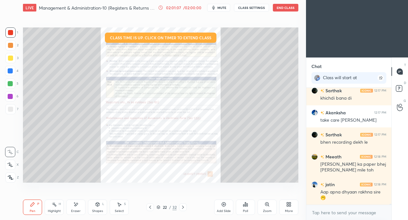
scroll to position [16830, 0]
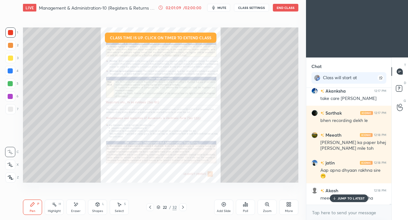
click at [336, 197] on icon at bounding box center [335, 198] width 4 height 4
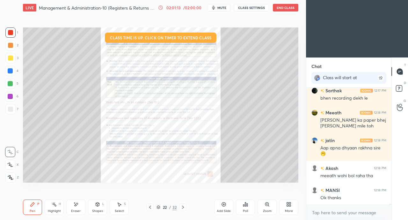
scroll to position [16874, 0]
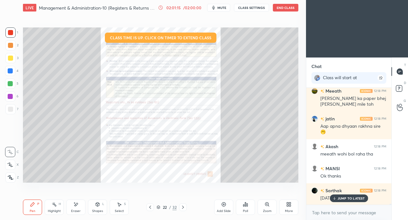
click at [336, 200] on div "JUMP TO LATEST" at bounding box center [349, 198] width 38 height 8
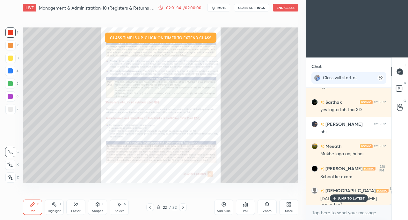
scroll to position [17094, 0]
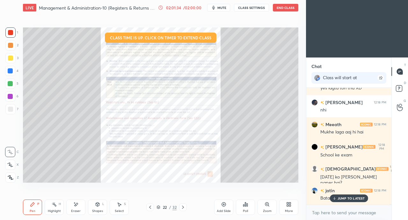
click at [283, 10] on button "End Class" at bounding box center [286, 8] width 26 height 8
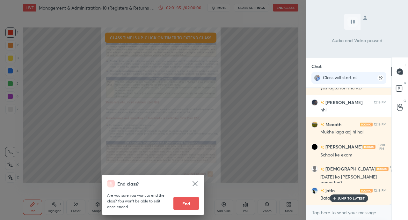
click at [197, 200] on button "End" at bounding box center [187, 203] width 26 height 13
type textarea "x"
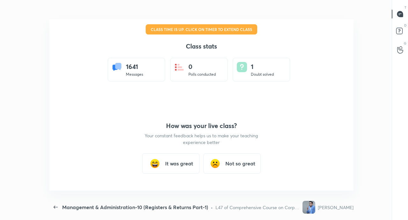
scroll to position [0, 0]
